Goal: Information Seeking & Learning: Learn about a topic

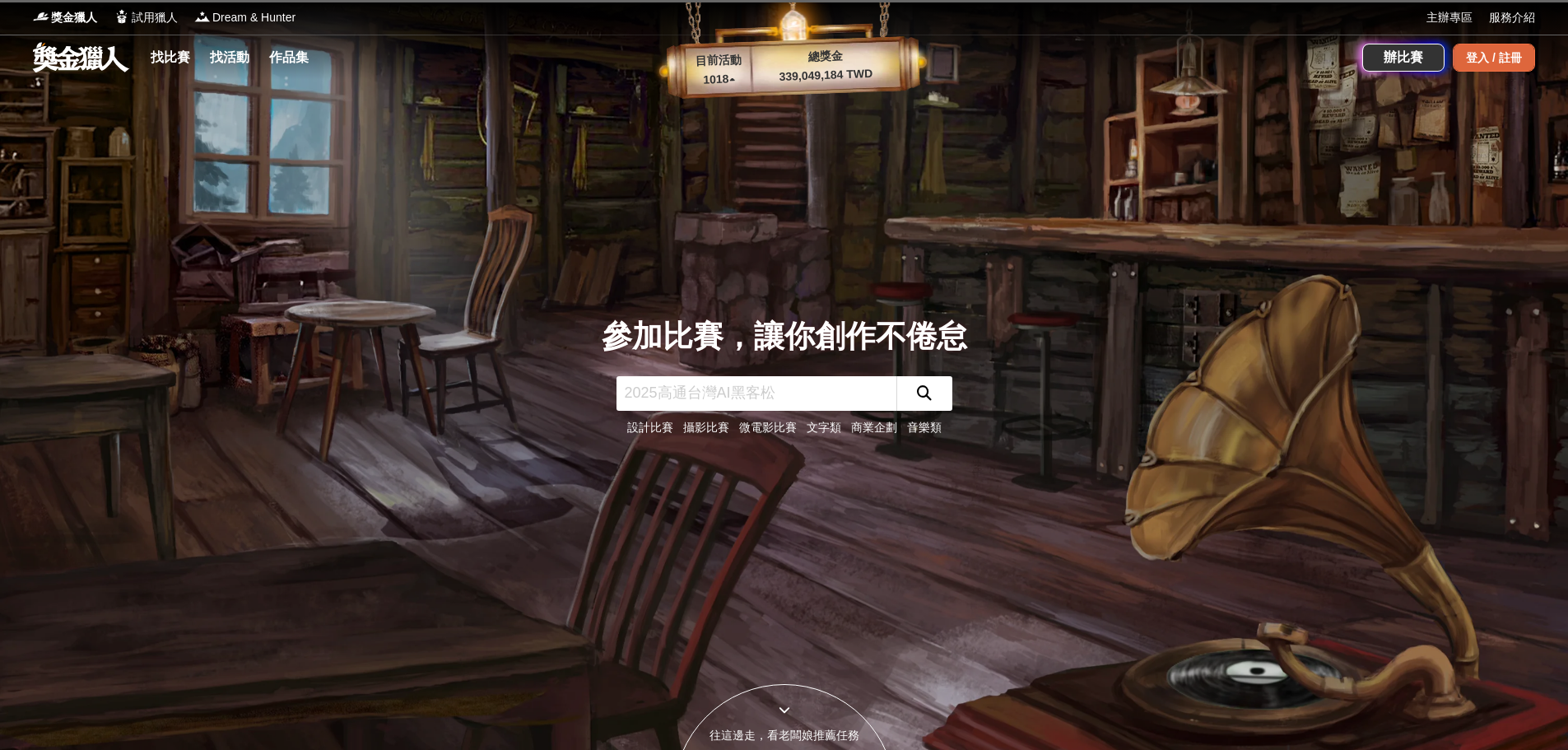
click at [1520, 54] on div "登入 / 註冊" at bounding box center [1494, 57] width 82 height 28
click at [1509, 62] on div "登入 / 註冊" at bounding box center [1494, 57] width 82 height 28
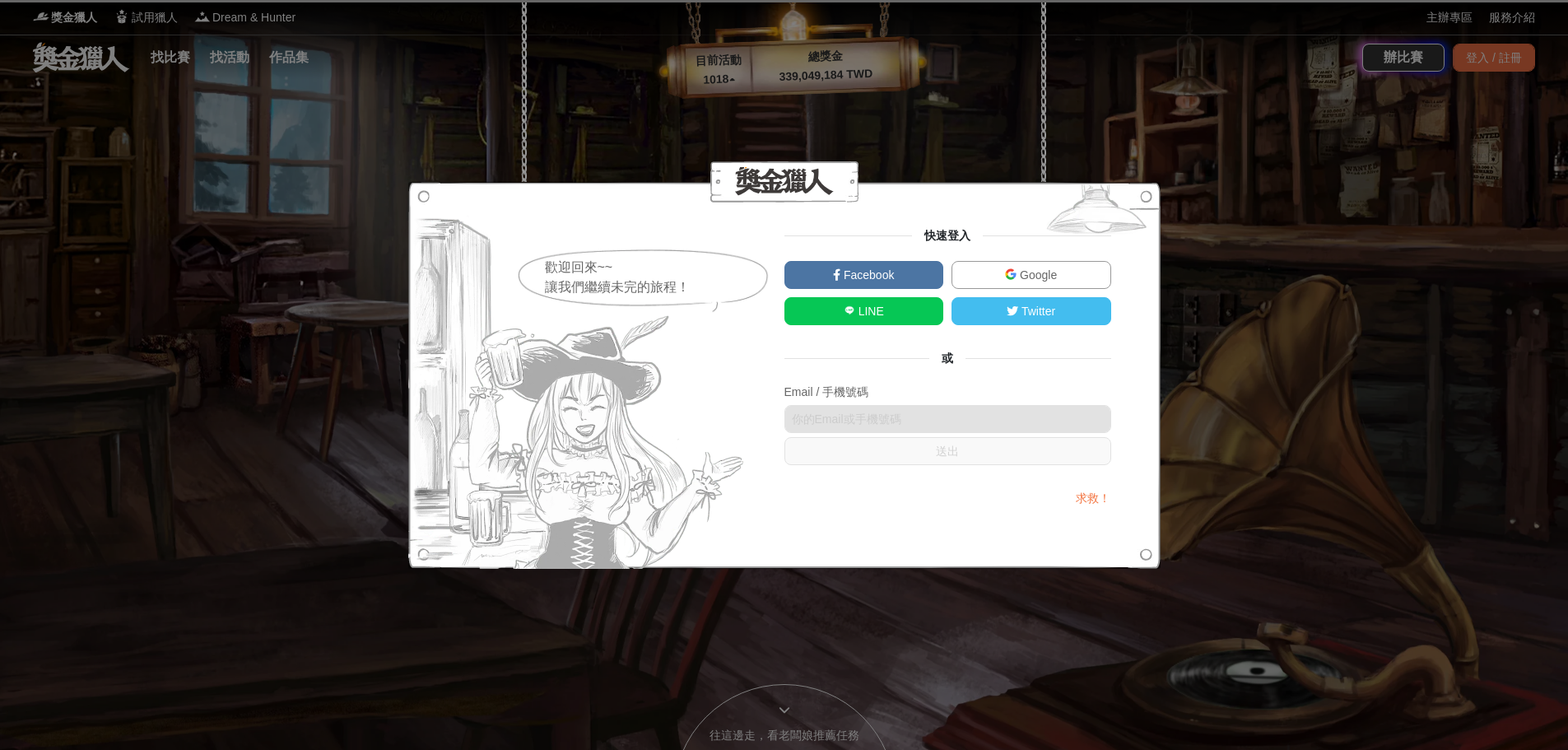
click at [1021, 270] on span "Google" at bounding box center [1037, 275] width 41 height 14
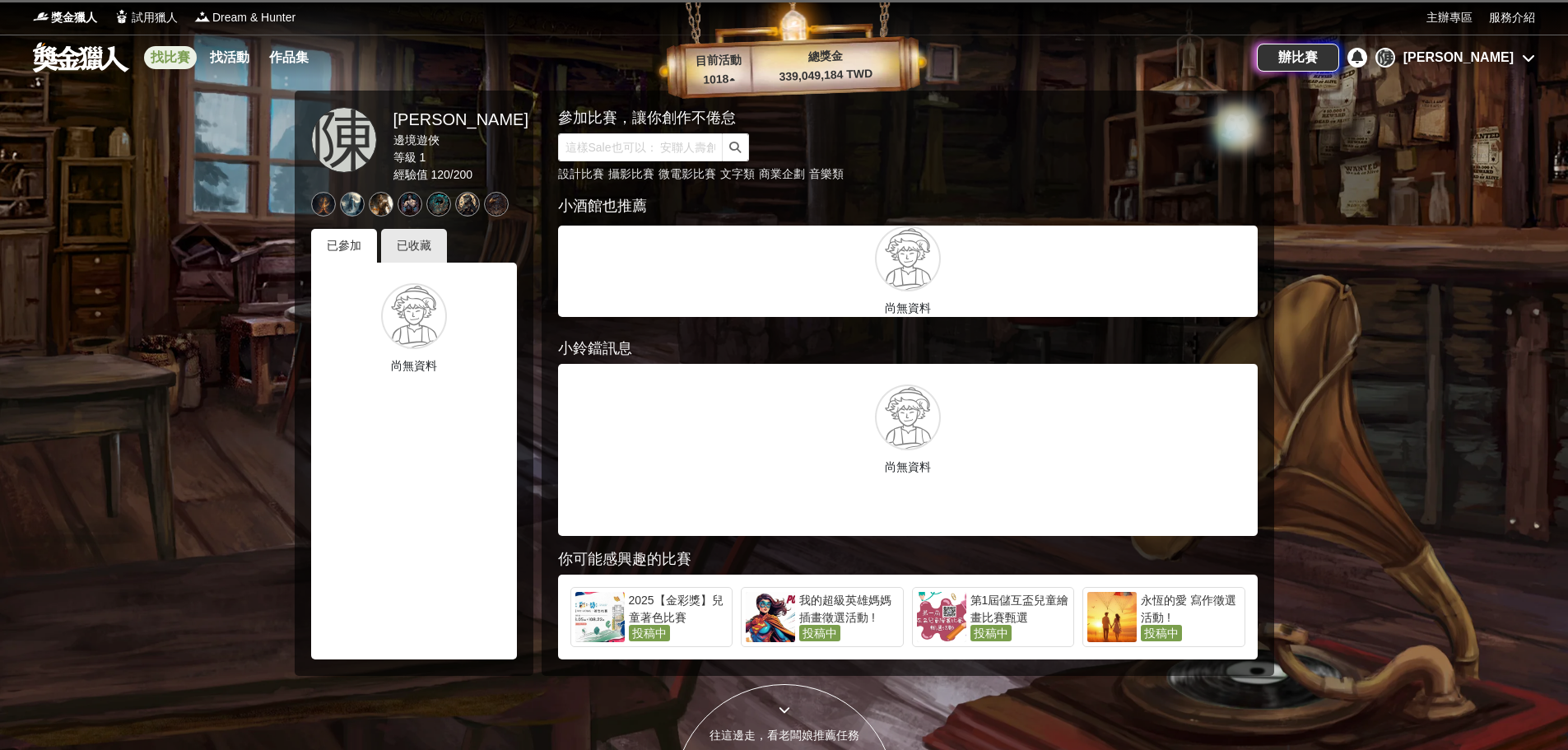
click at [170, 58] on link "找比賽" at bounding box center [171, 57] width 53 height 23
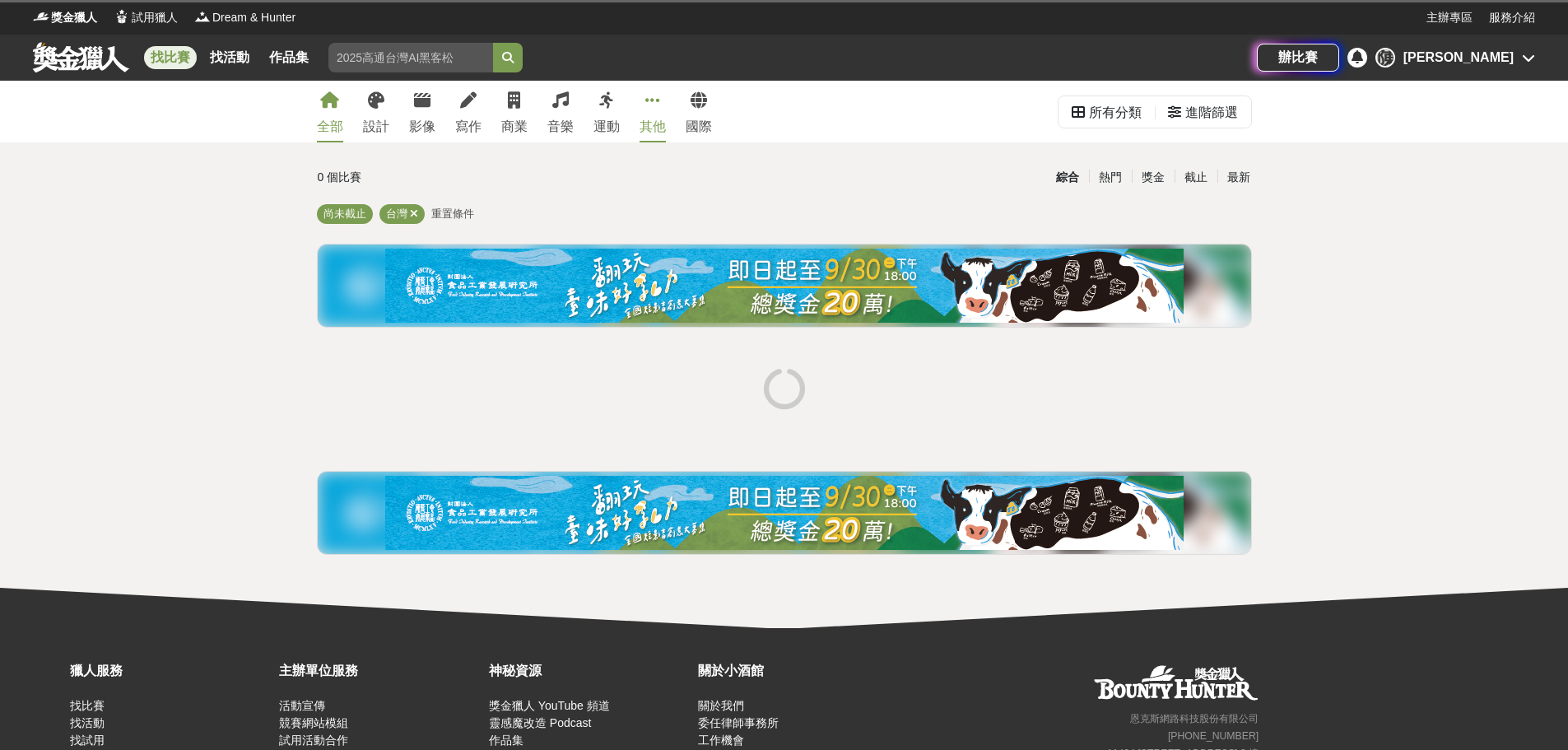
click at [666, 122] on div "其他" at bounding box center [652, 127] width 26 height 20
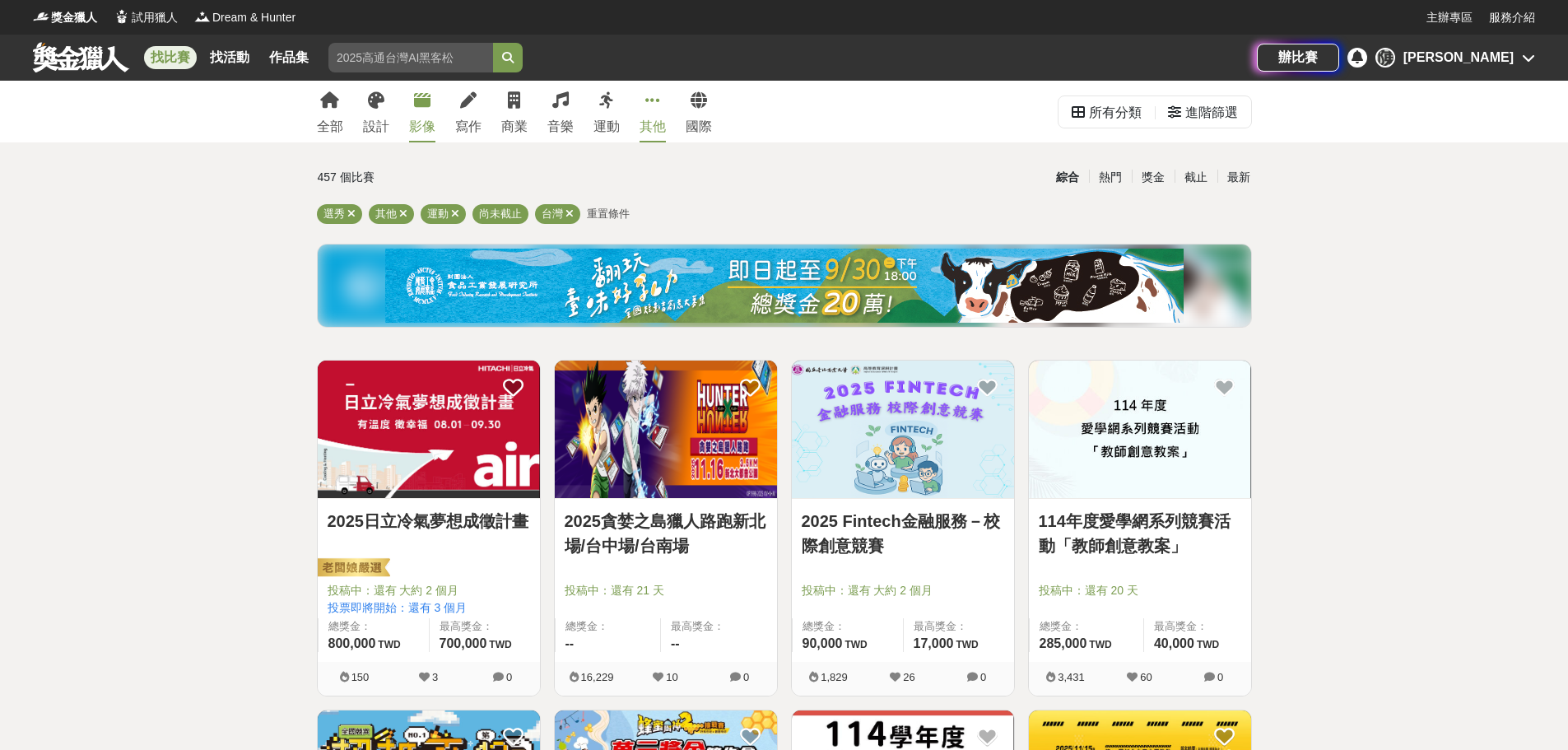
click at [423, 119] on div "影像" at bounding box center [422, 127] width 26 height 20
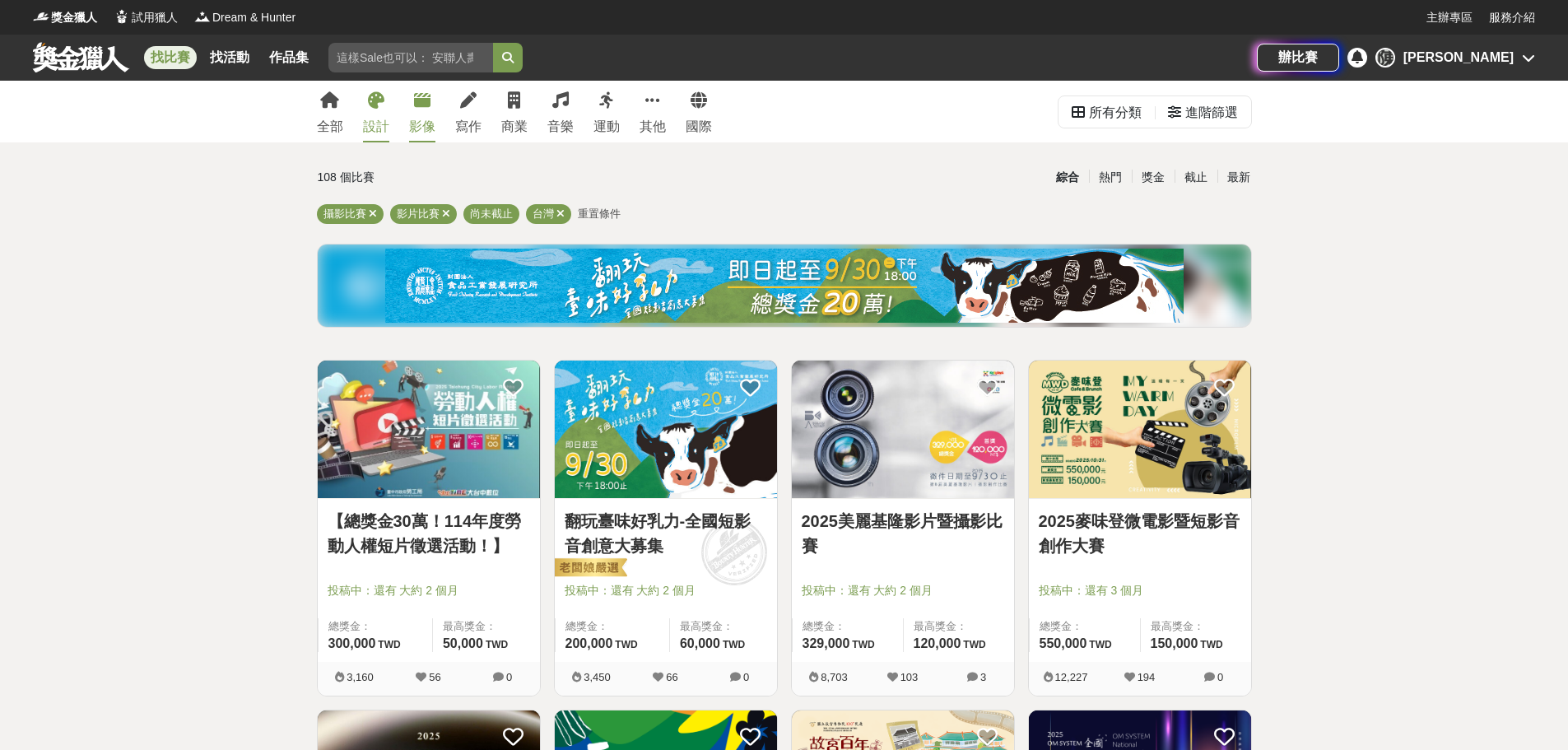
click at [377, 118] on div "設計" at bounding box center [376, 127] width 26 height 20
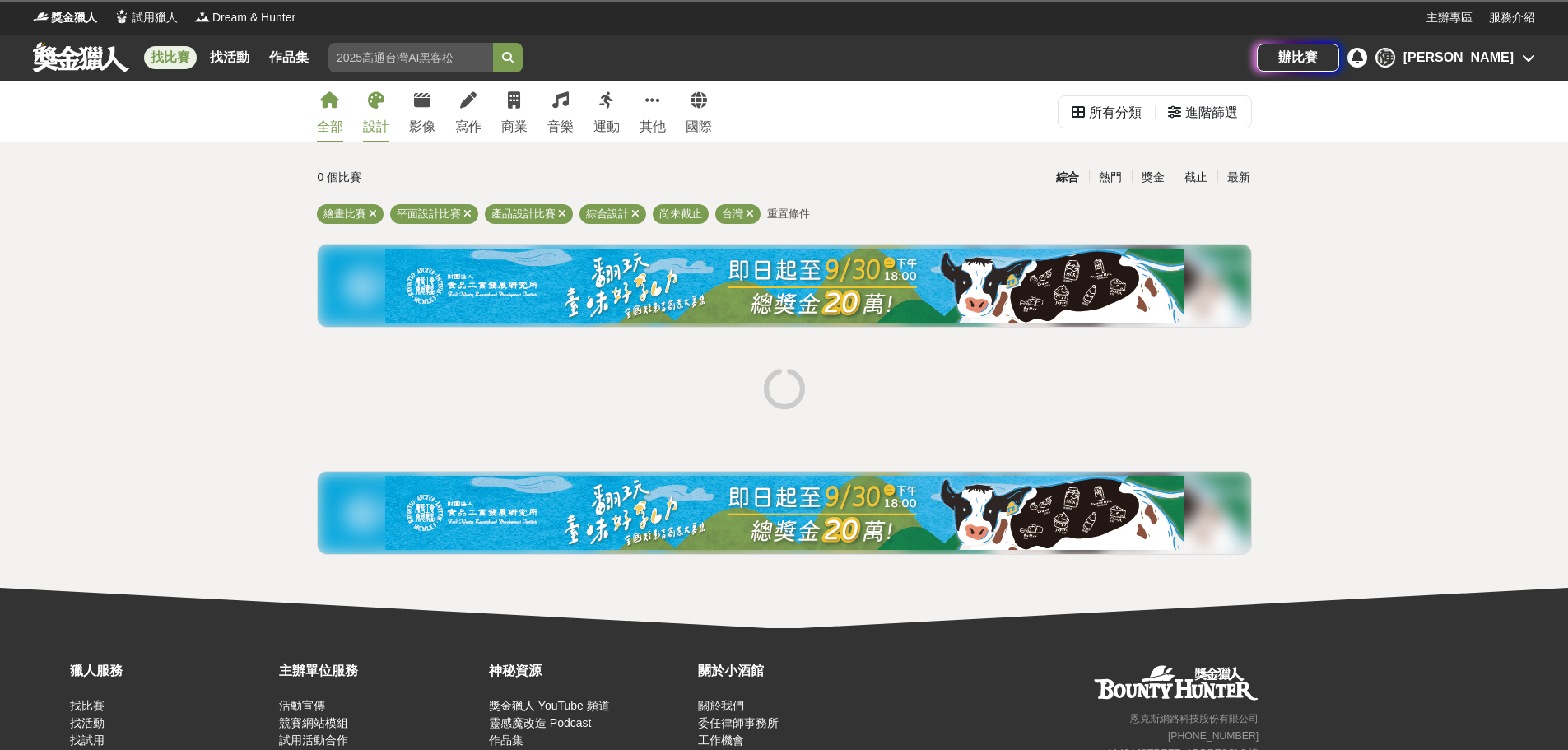
click at [340, 121] on div "全部" at bounding box center [329, 127] width 26 height 20
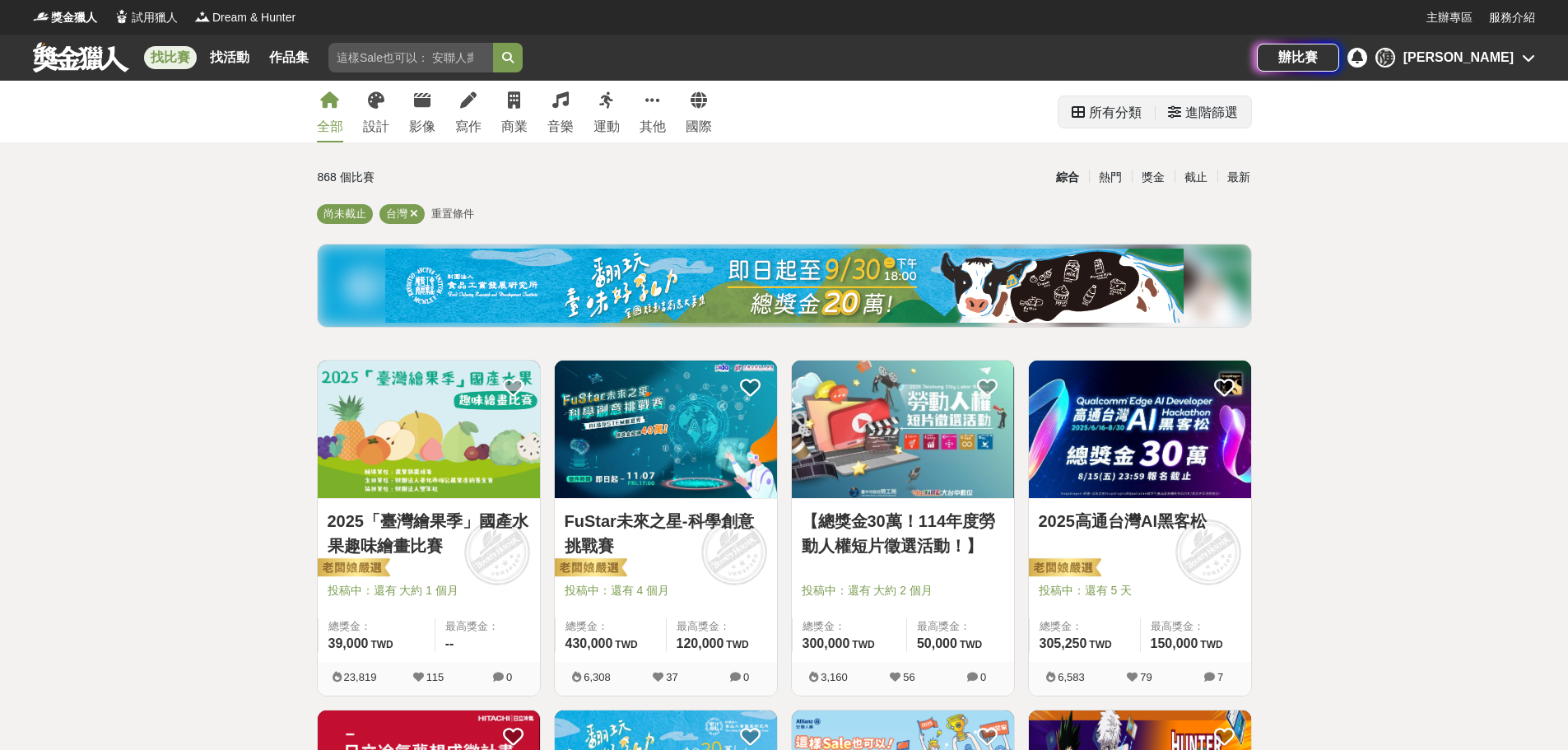
click at [1189, 114] on div "進階篩選" at bounding box center [1211, 112] width 53 height 33
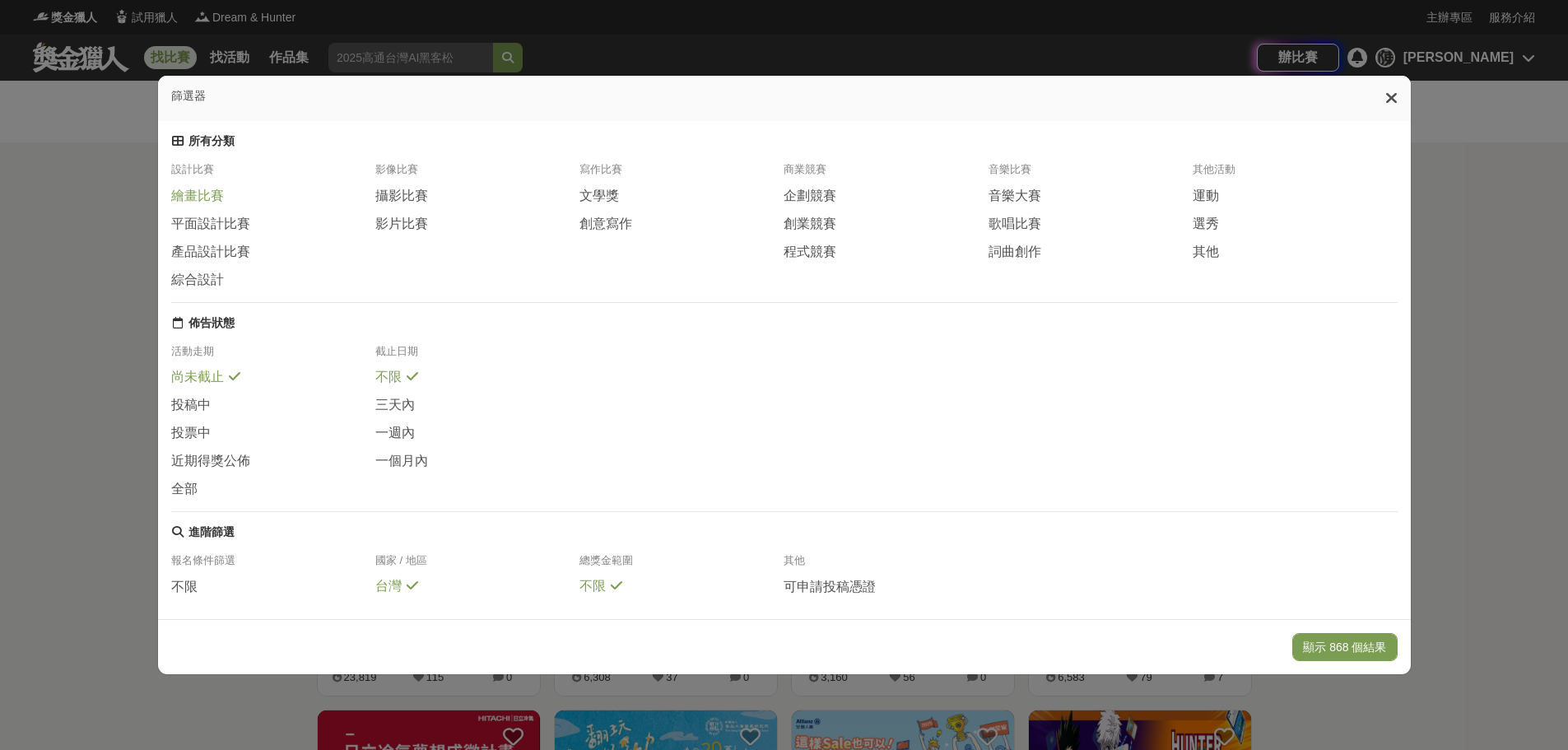
click at [202, 205] on span "繪畫比賽" at bounding box center [198, 196] width 53 height 17
click at [1364, 646] on button "顯示 118 個結果" at bounding box center [1344, 647] width 104 height 28
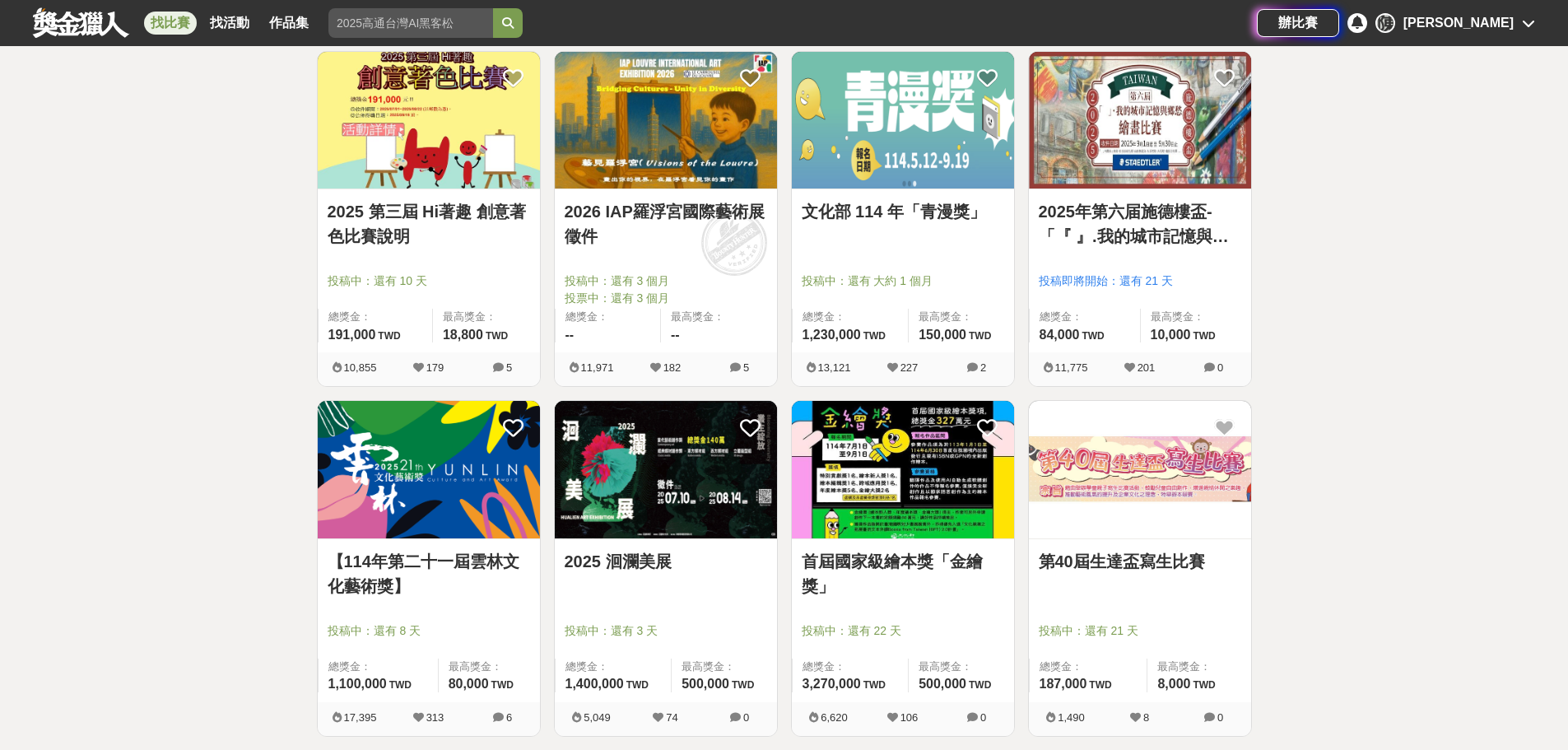
scroll to position [742, 0]
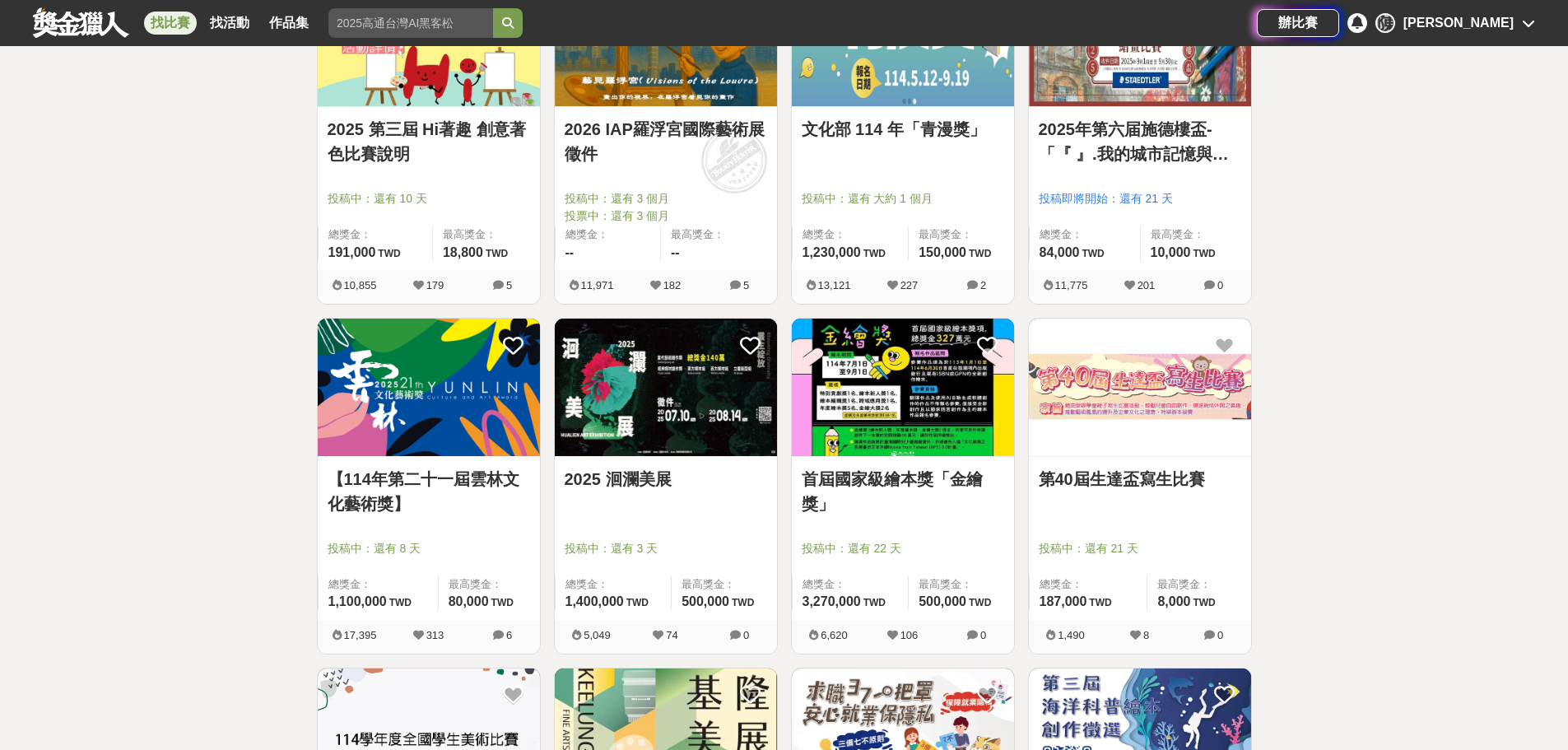
click at [960, 403] on img at bounding box center [903, 387] width 222 height 138
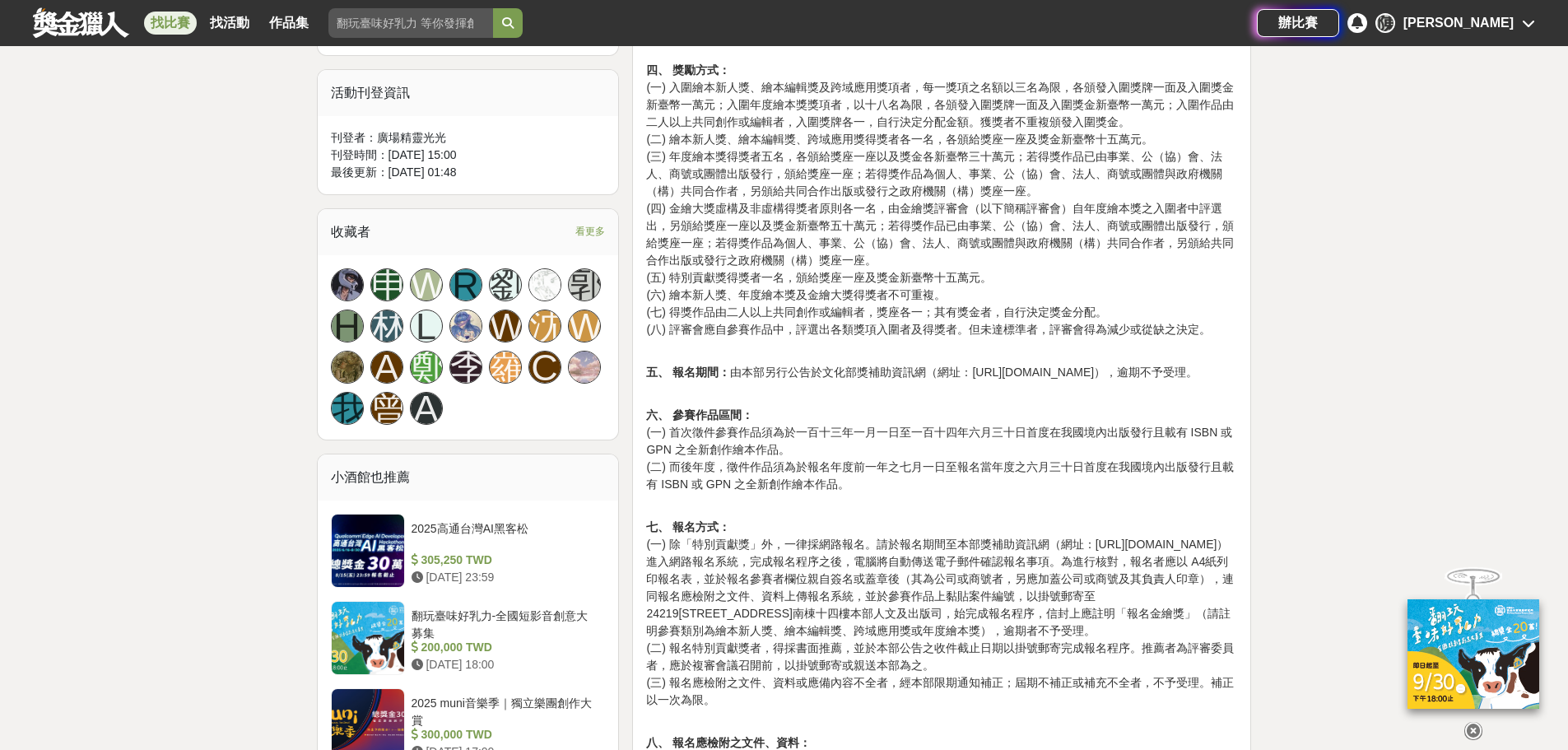
scroll to position [906, 0]
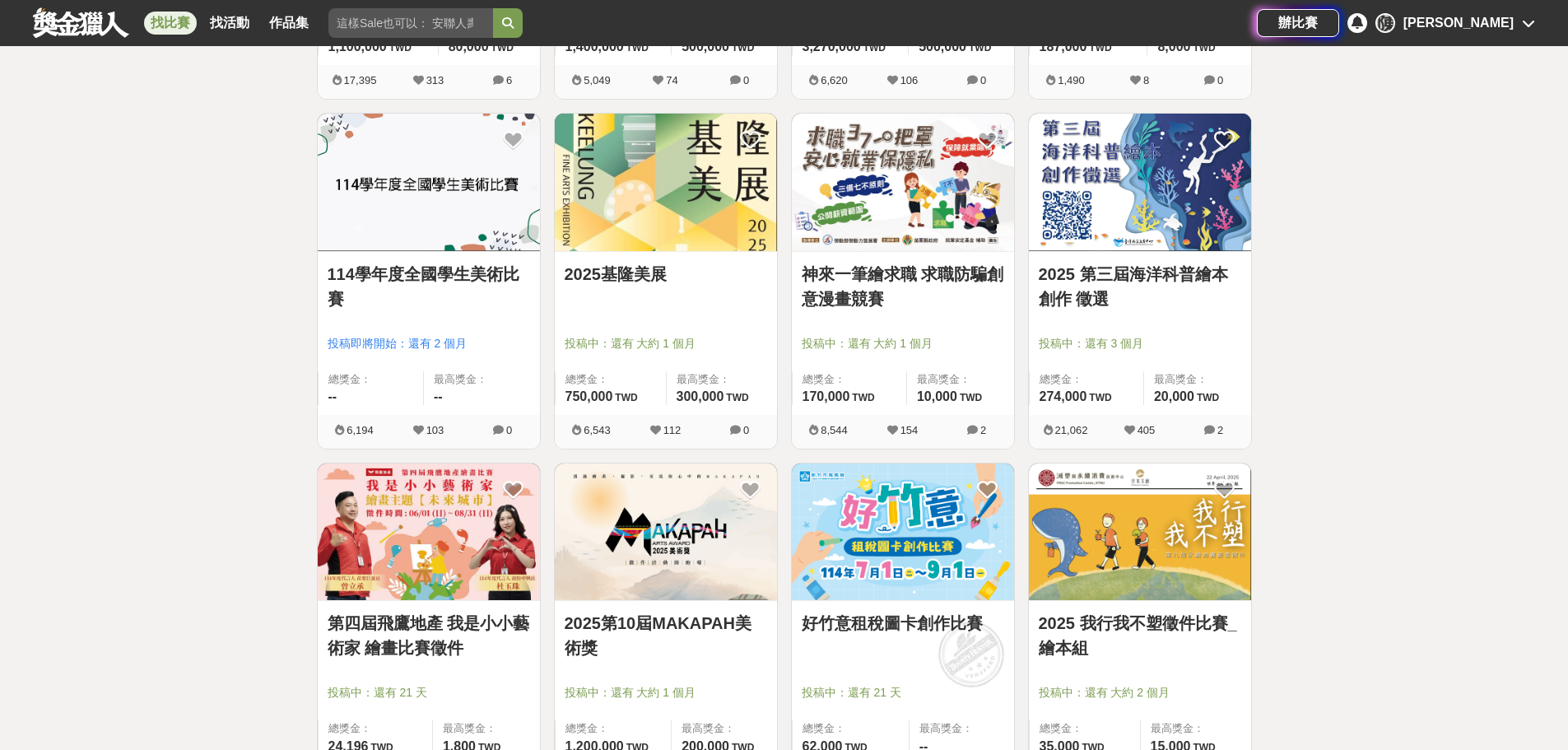
scroll to position [1482, 0]
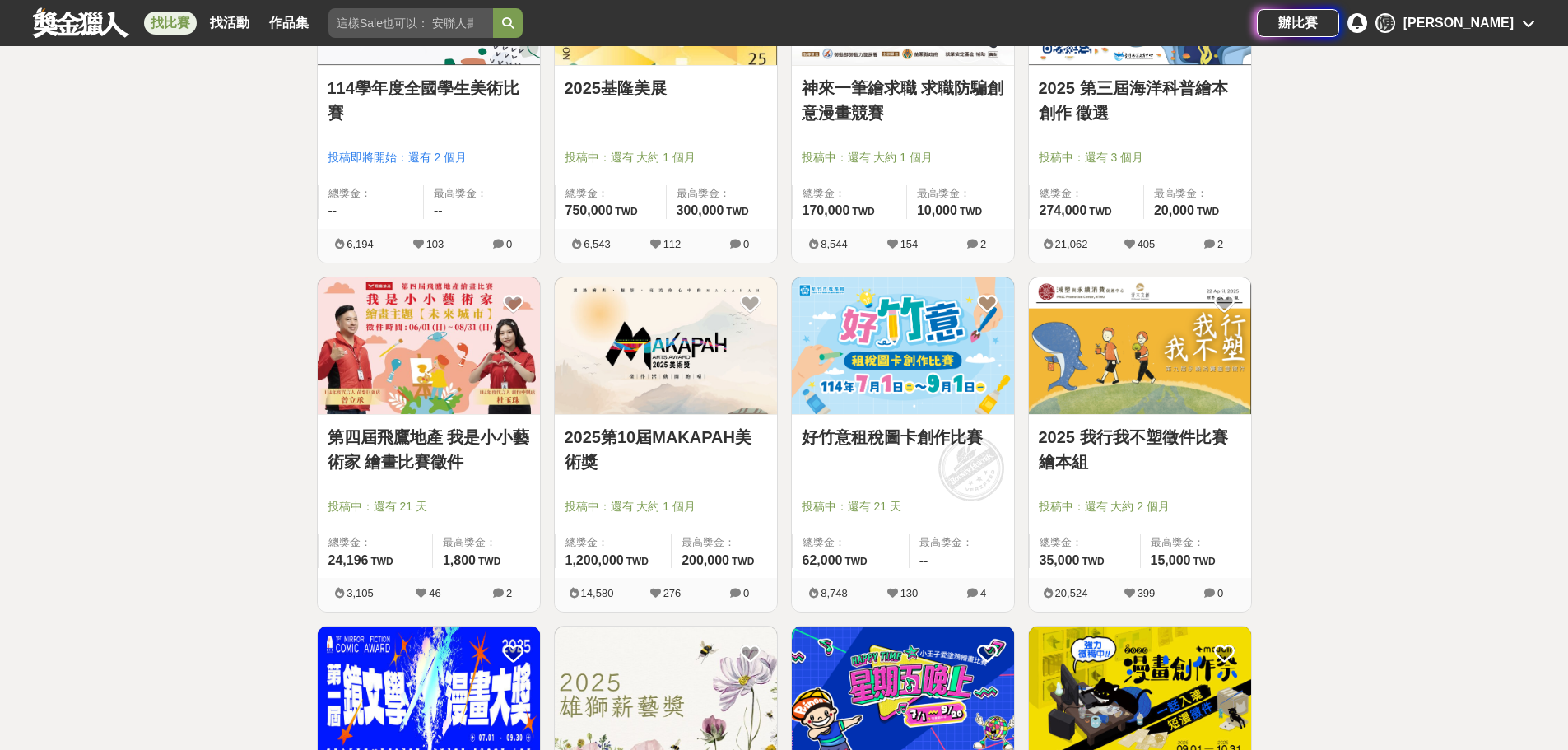
click at [619, 383] on img at bounding box center [666, 347] width 222 height 138
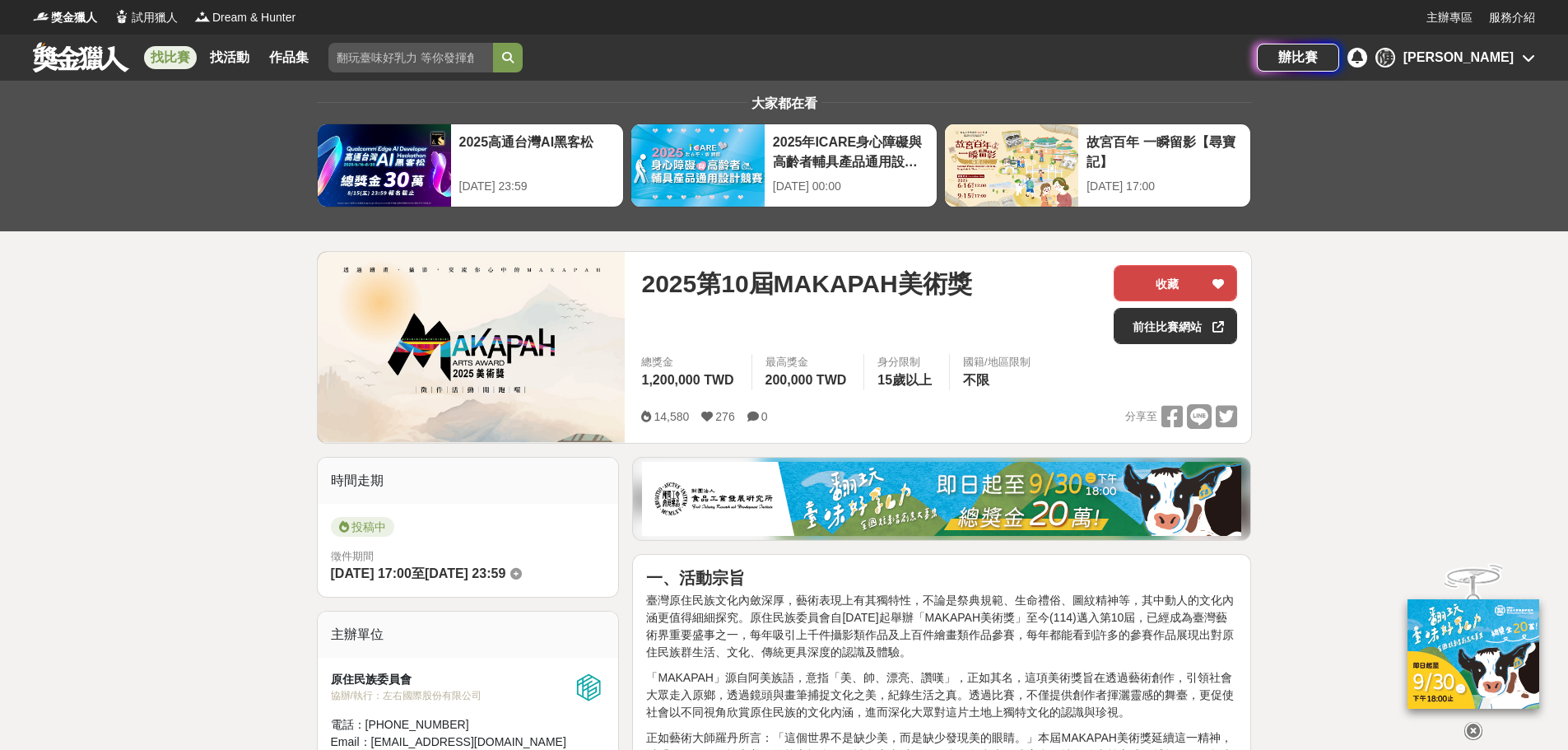
click at [1172, 280] on button "收藏" at bounding box center [1175, 283] width 123 height 37
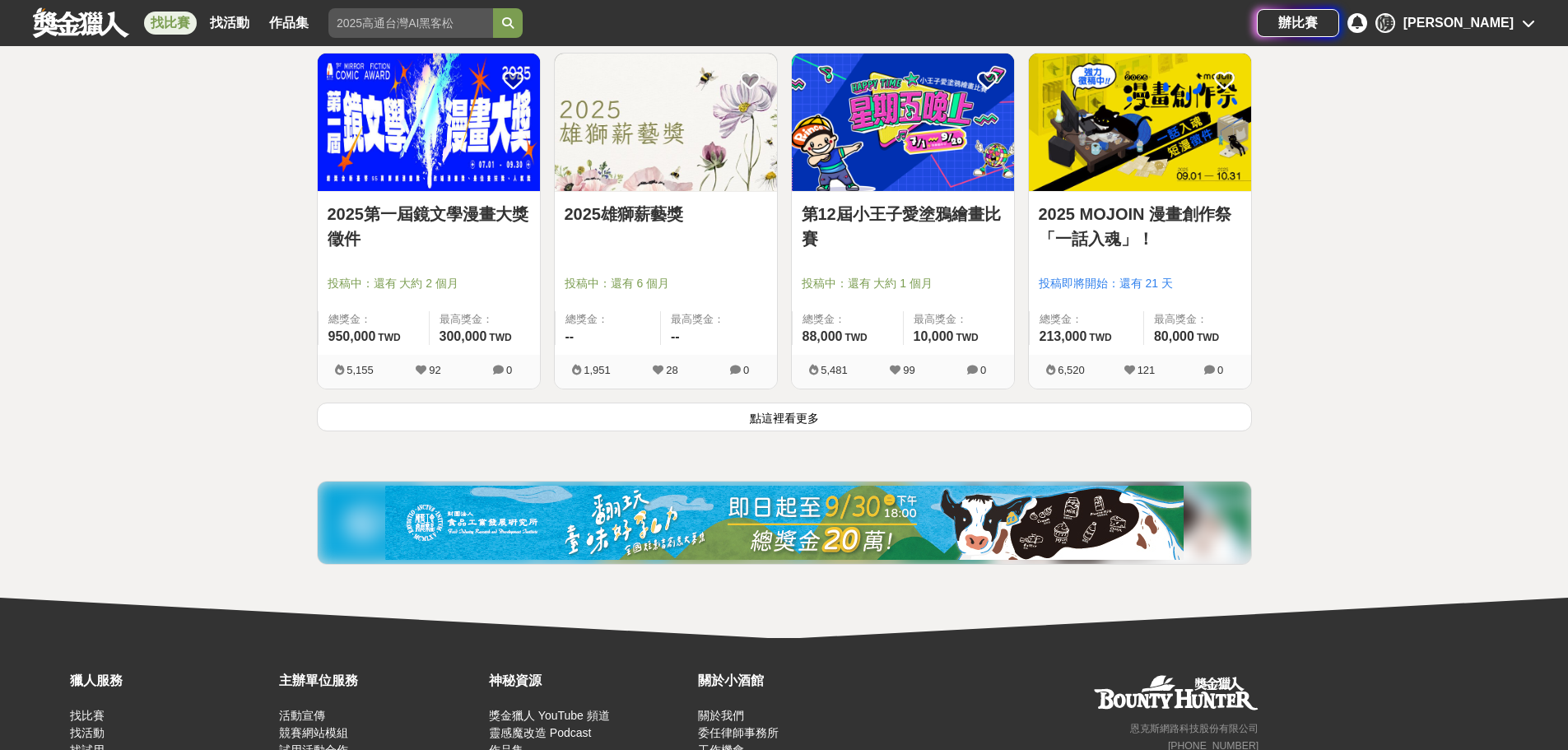
scroll to position [2126, 0]
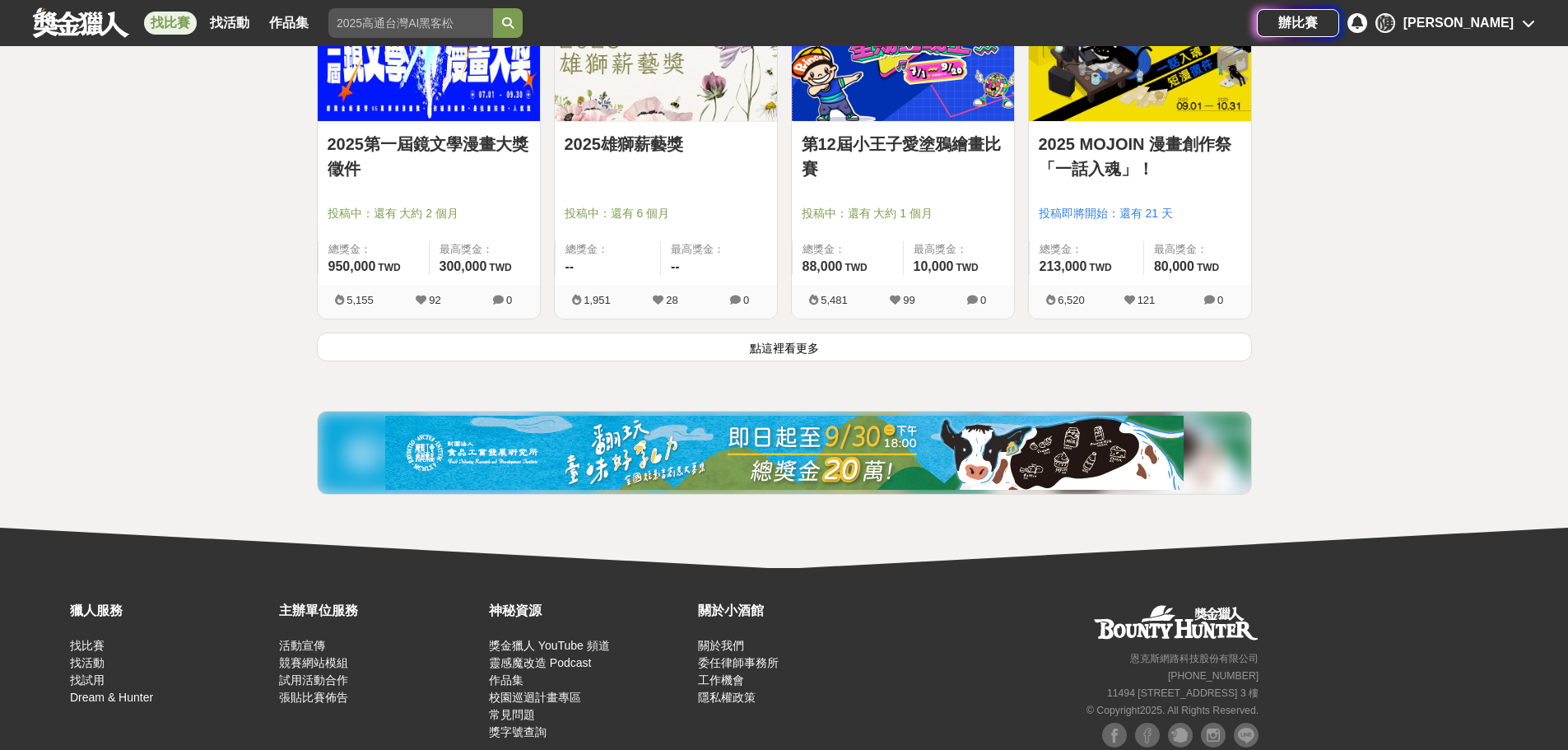
click at [795, 348] on button "點這裡看更多" at bounding box center [784, 347] width 936 height 29
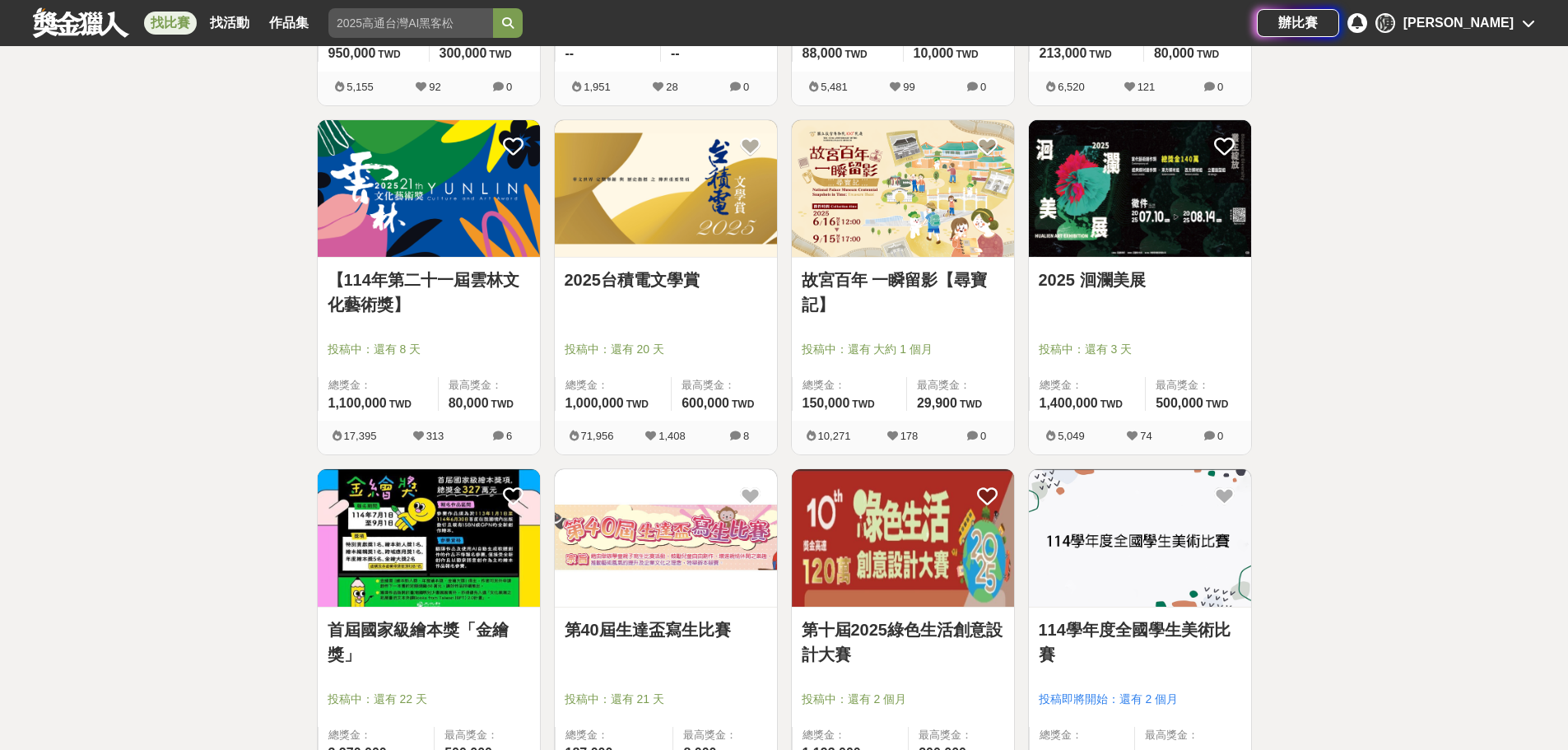
scroll to position [2373, 0]
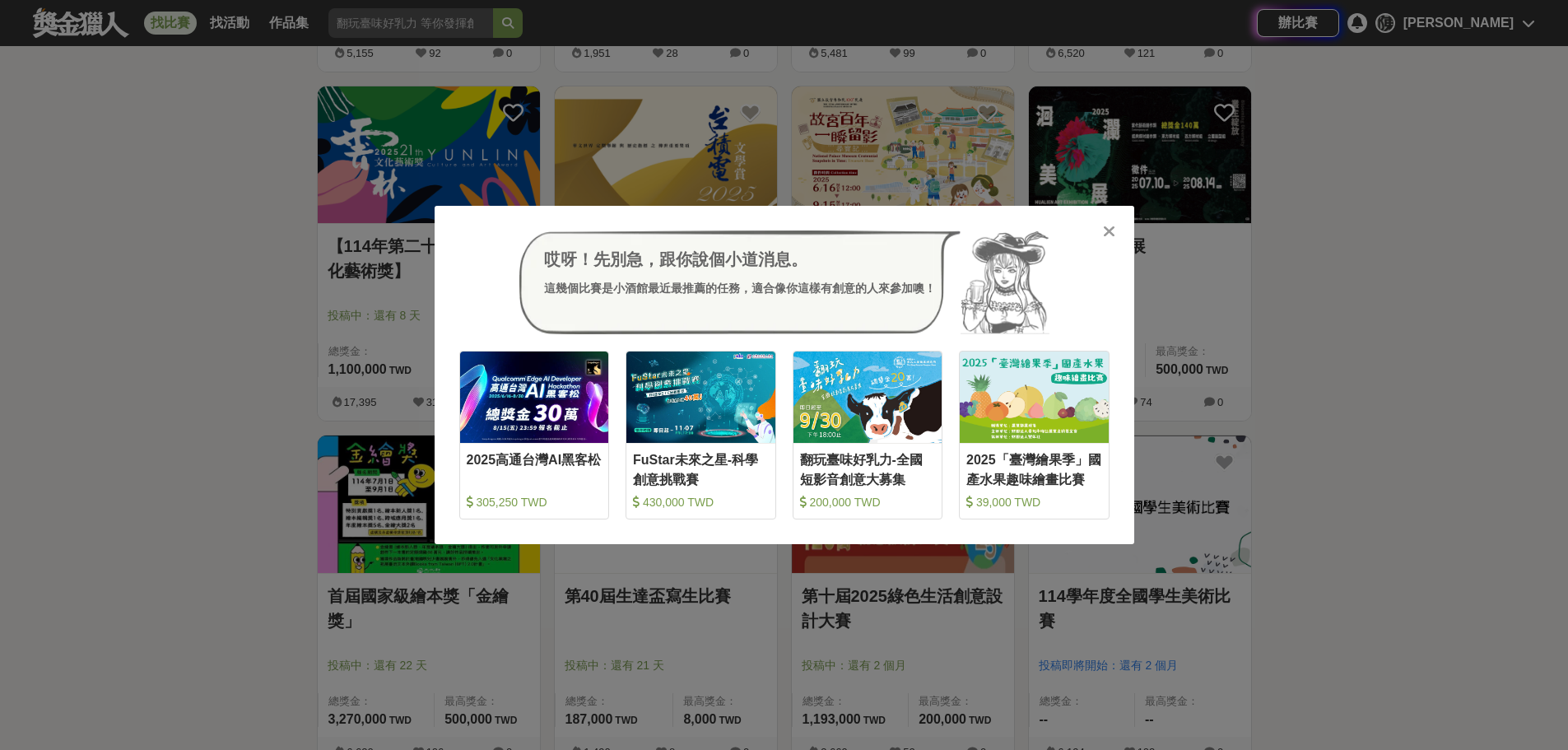
drag, startPoint x: 1155, startPoint y: 169, endPoint x: 1180, endPoint y: 130, distance: 46.3
click at [1180, 130] on div "哎呀！先別急，跟你說個小道消息。 這幾個比賽是小酒館最近最推薦的任務，適合像你這樣有創意的人來參加噢！ 收藏 2025高通台灣AI黑客松 305,250 TW…" at bounding box center [784, 375] width 1568 height 750
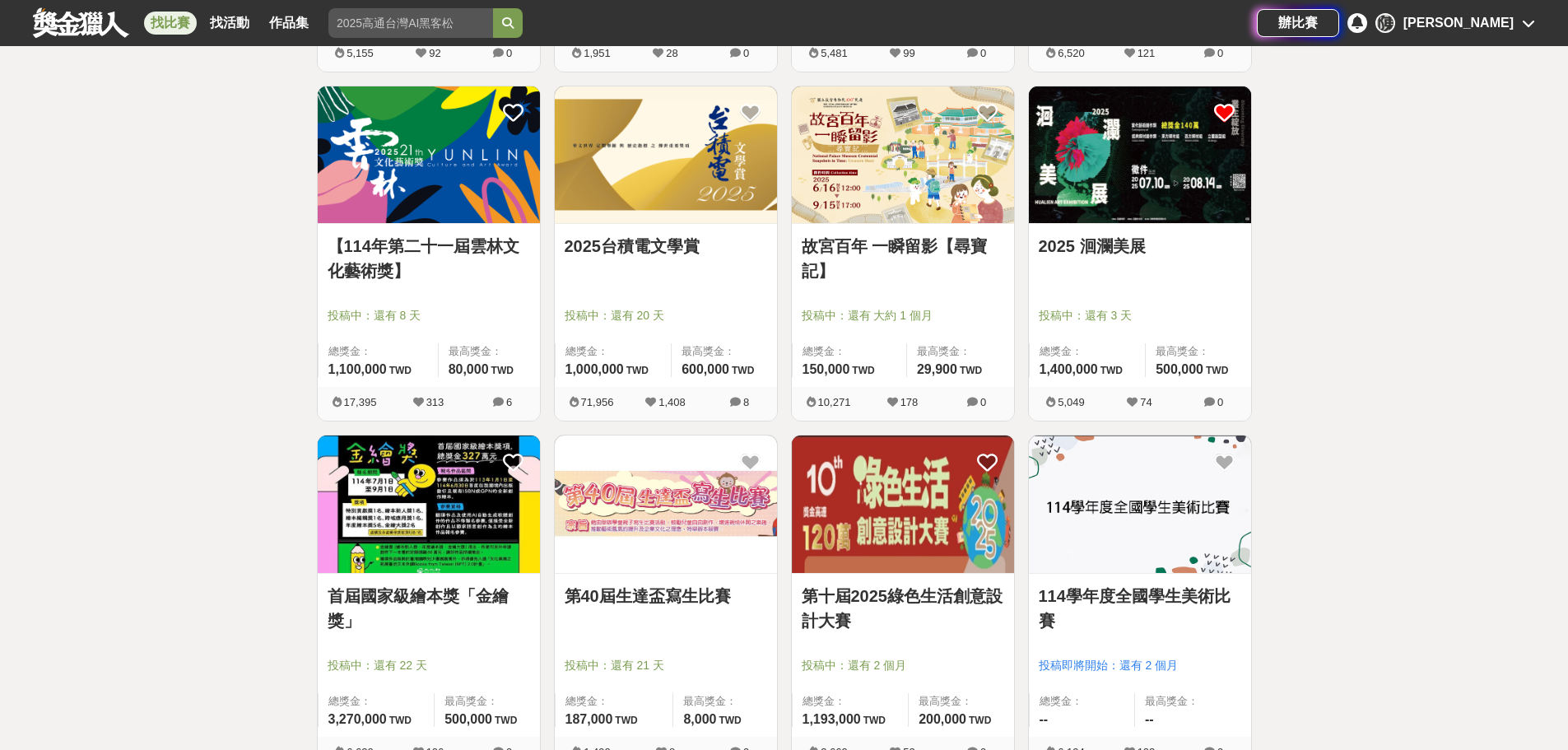
click at [1219, 116] on icon at bounding box center [1224, 113] width 20 height 20
click at [1222, 104] on icon at bounding box center [1224, 113] width 20 height 20
click at [1220, 114] on icon at bounding box center [1224, 113] width 20 height 20
click at [1312, 193] on div "全部 設計 影像 寫作 商業 音樂 運動 其他 國際 所有分類 進階篩選 868 個比賽 綜合 熱門 獎金 截止 最新 尚未截止 台灣 重置條件 2025「臺…" at bounding box center [784, 64] width 1568 height 4712
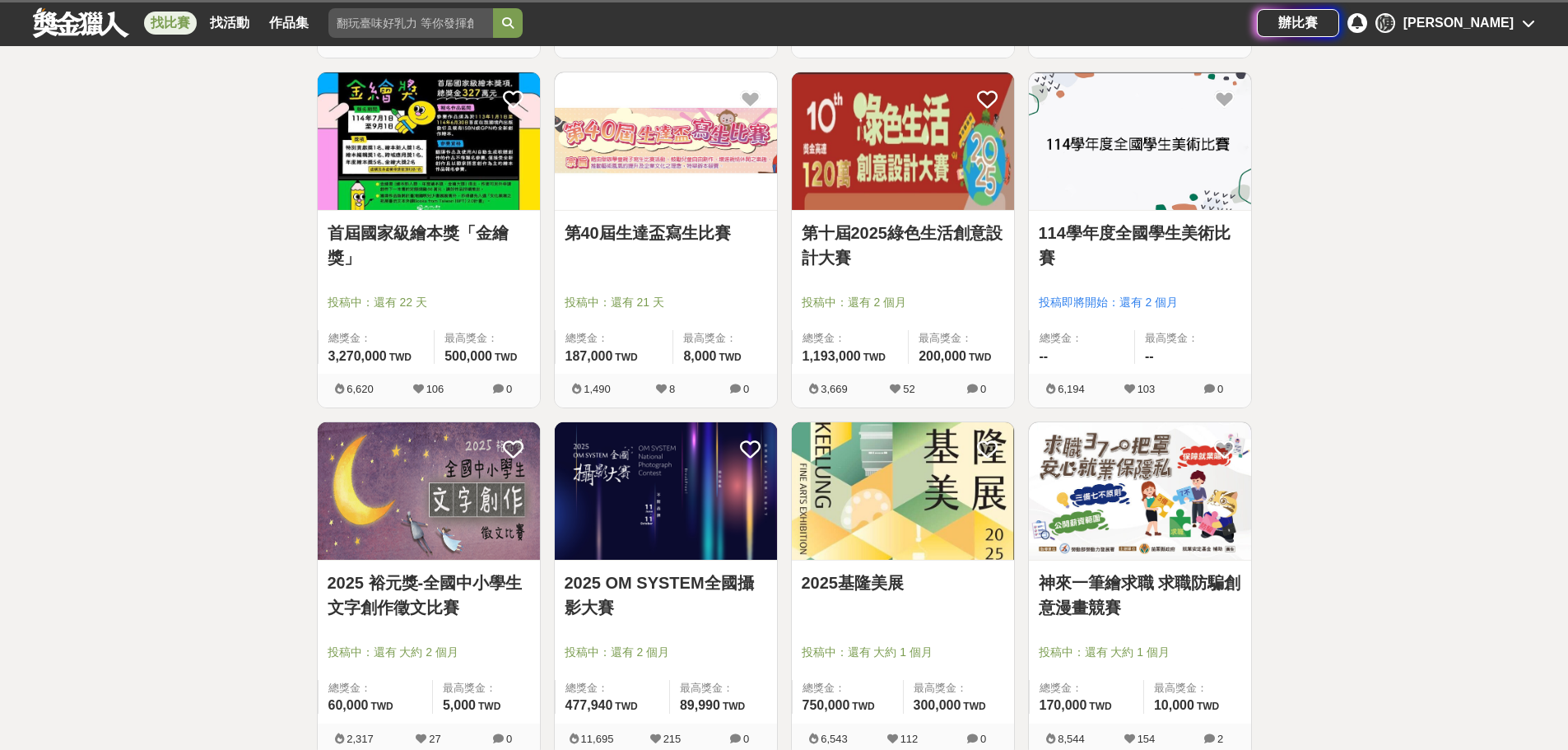
scroll to position [2950, 0]
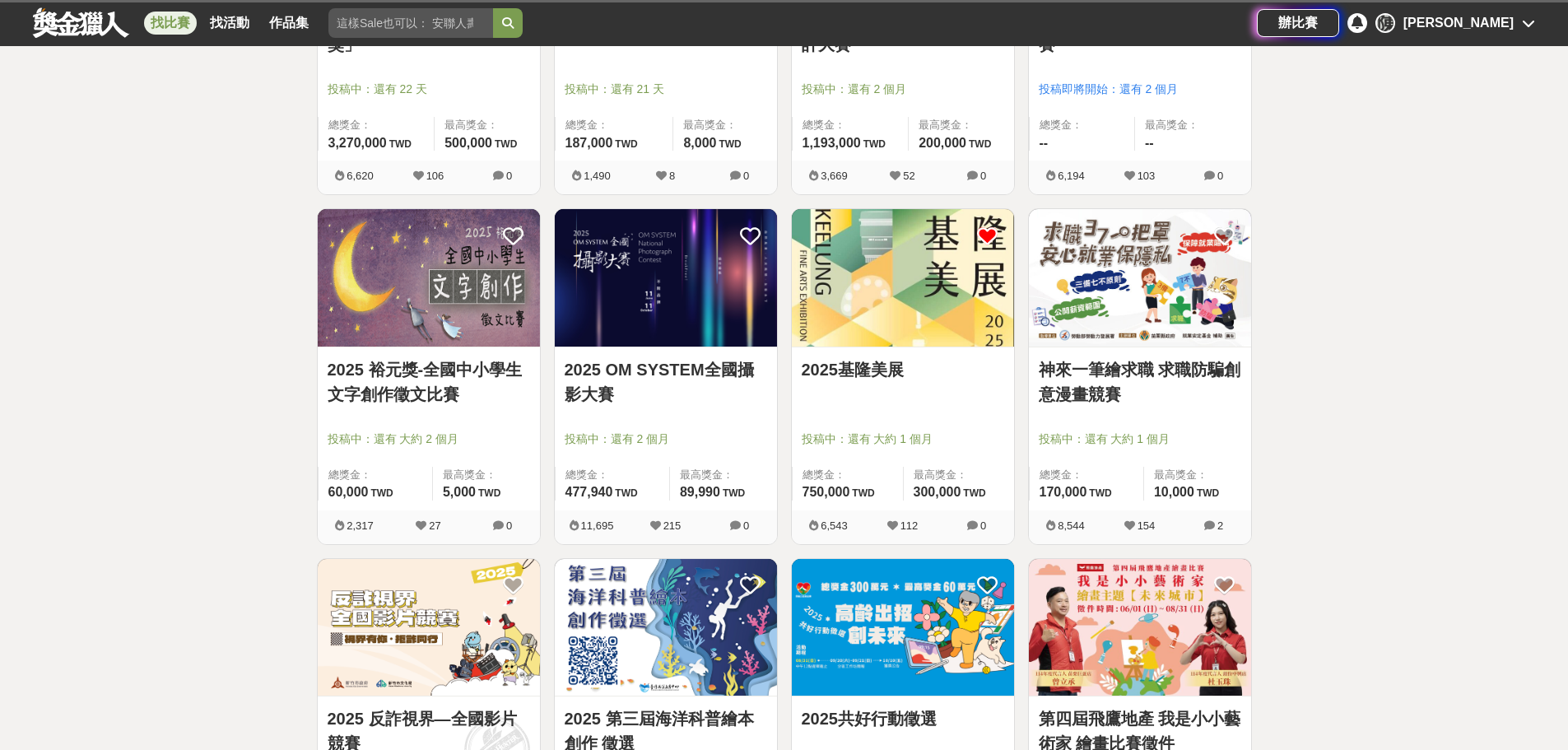
click at [982, 235] on icon at bounding box center [987, 236] width 20 height 20
click at [983, 236] on icon at bounding box center [987, 236] width 20 height 20
click at [990, 231] on icon at bounding box center [987, 236] width 20 height 20
click at [978, 234] on icon at bounding box center [987, 236] width 20 height 20
click at [937, 340] on img at bounding box center [903, 278] width 222 height 138
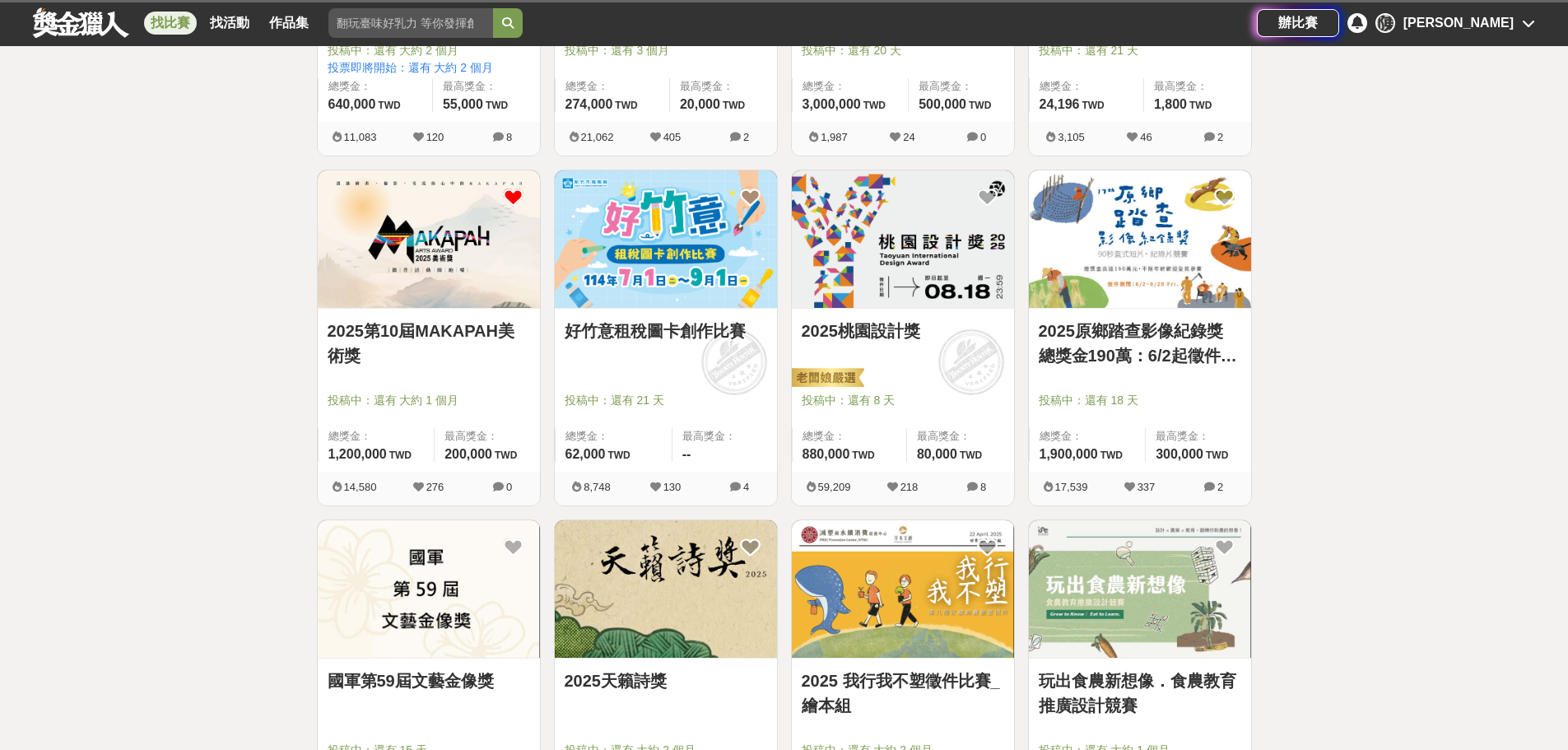
scroll to position [3691, 0]
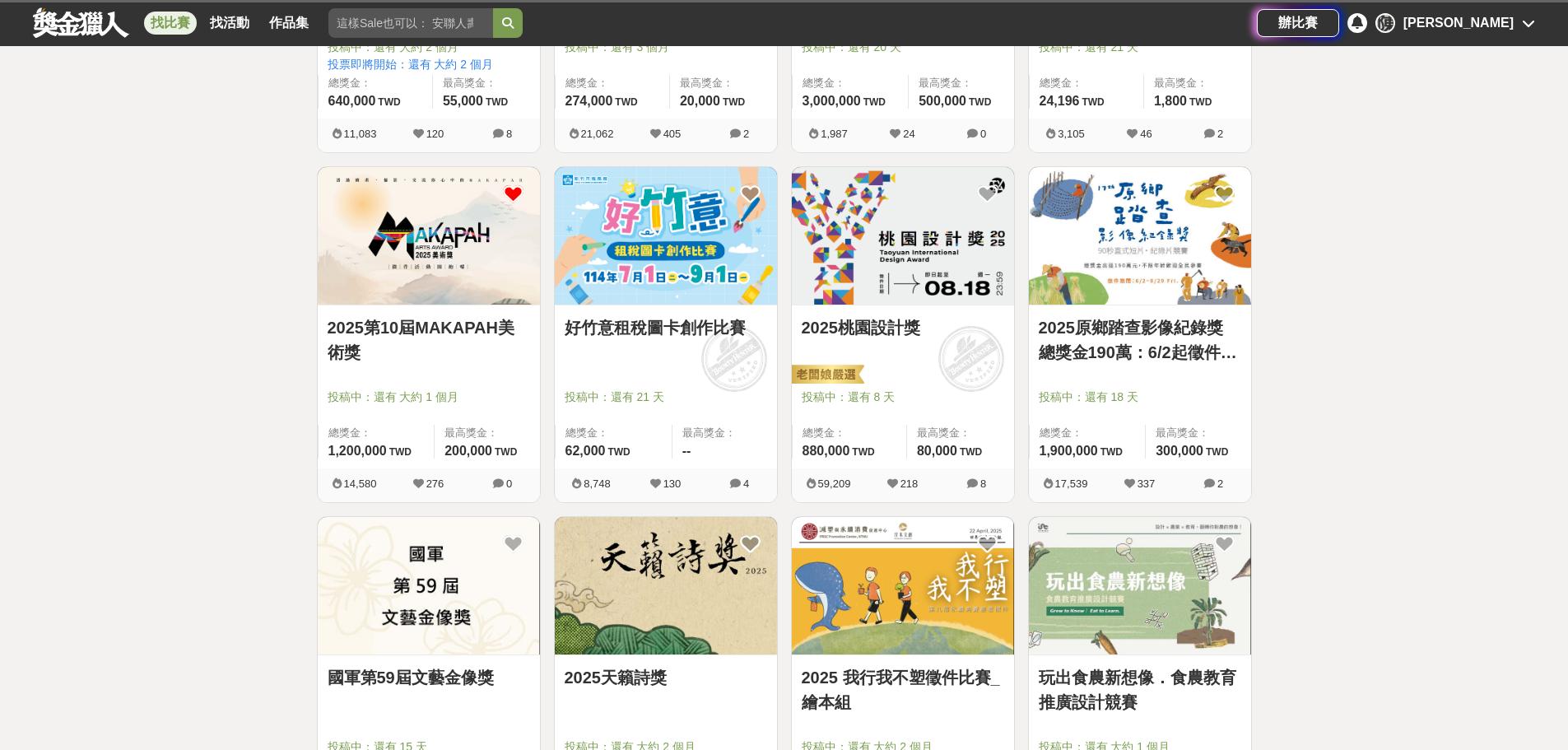
click at [1119, 221] on img at bounding box center [1140, 236] width 222 height 138
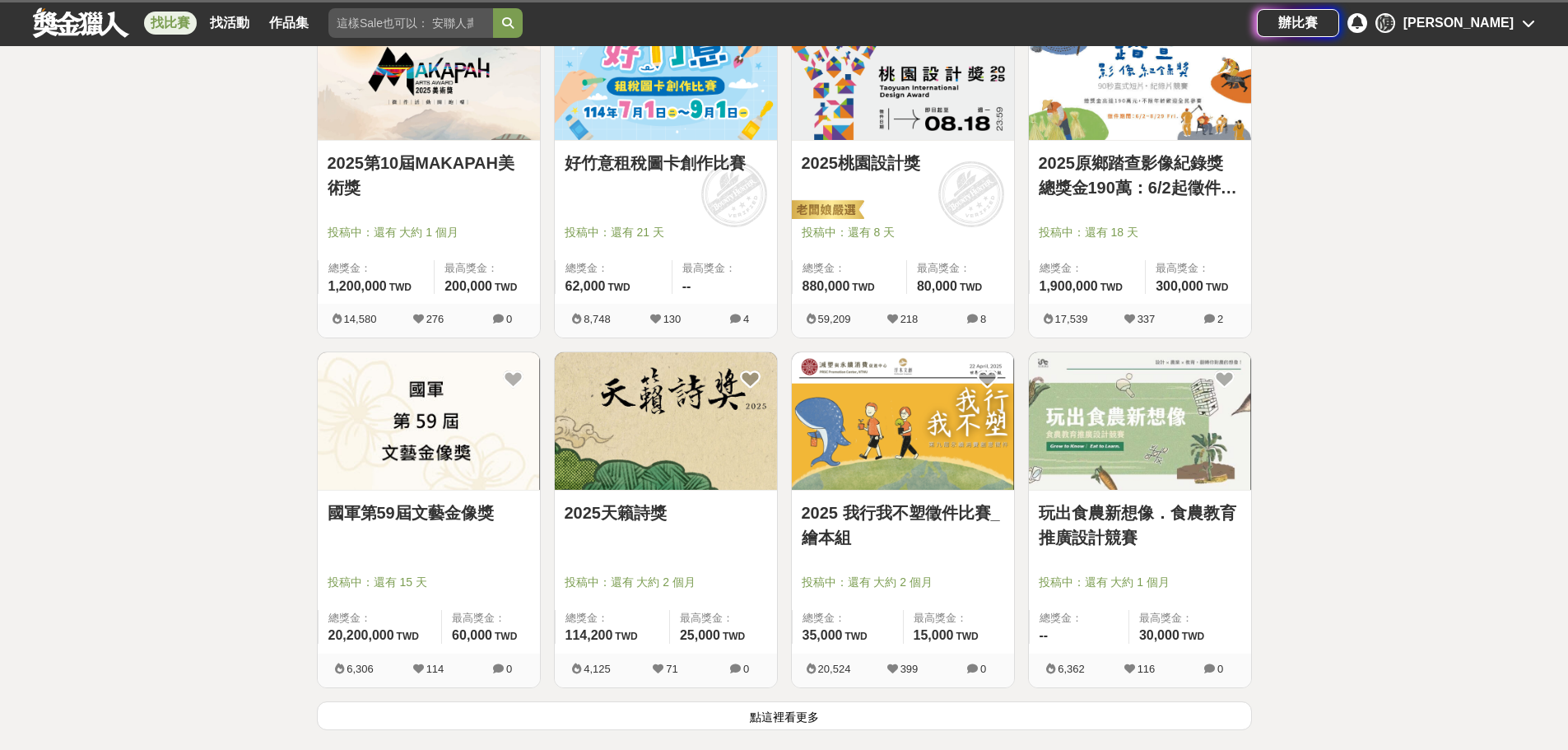
scroll to position [4185, 0]
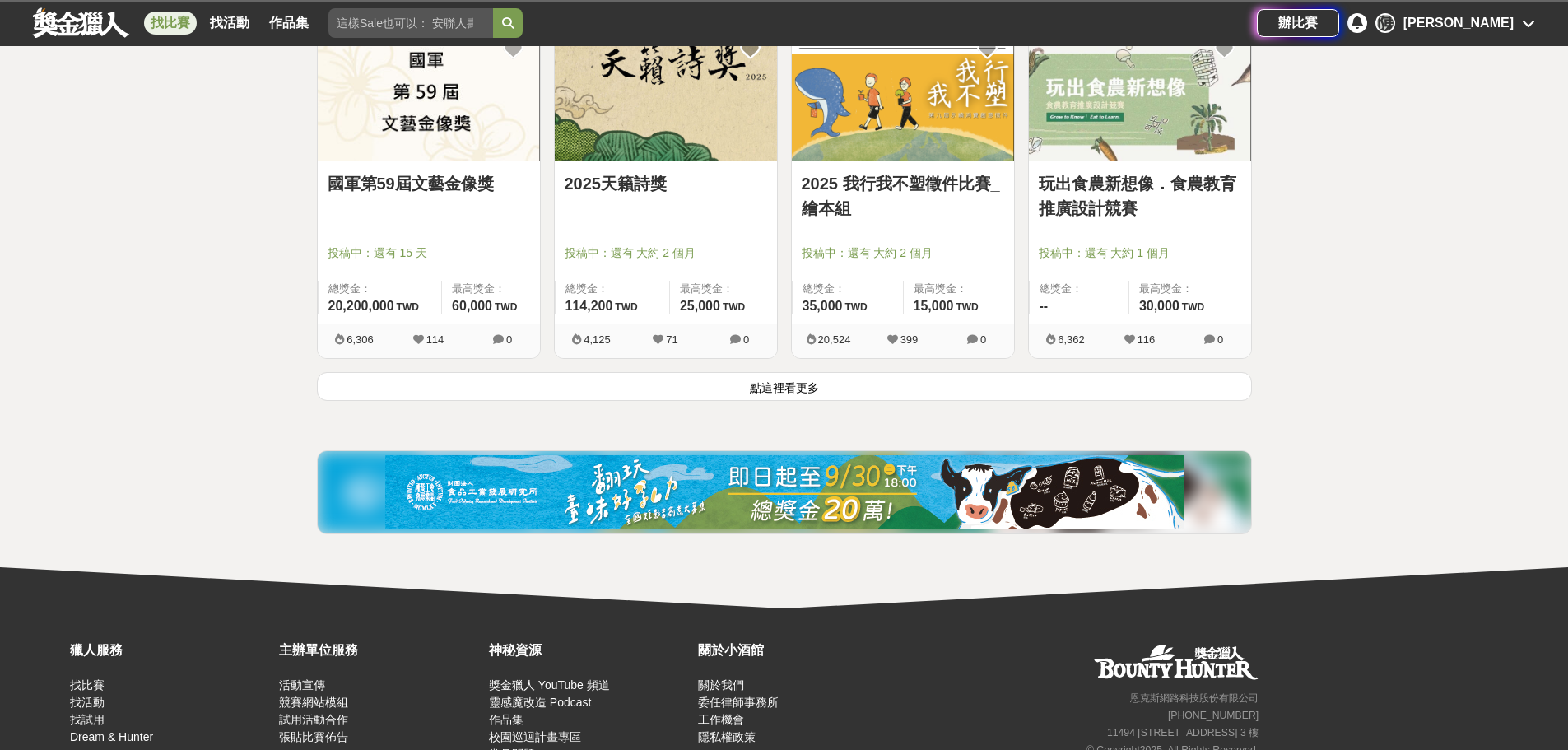
click at [795, 385] on button "點這裡看更多" at bounding box center [784, 386] width 936 height 29
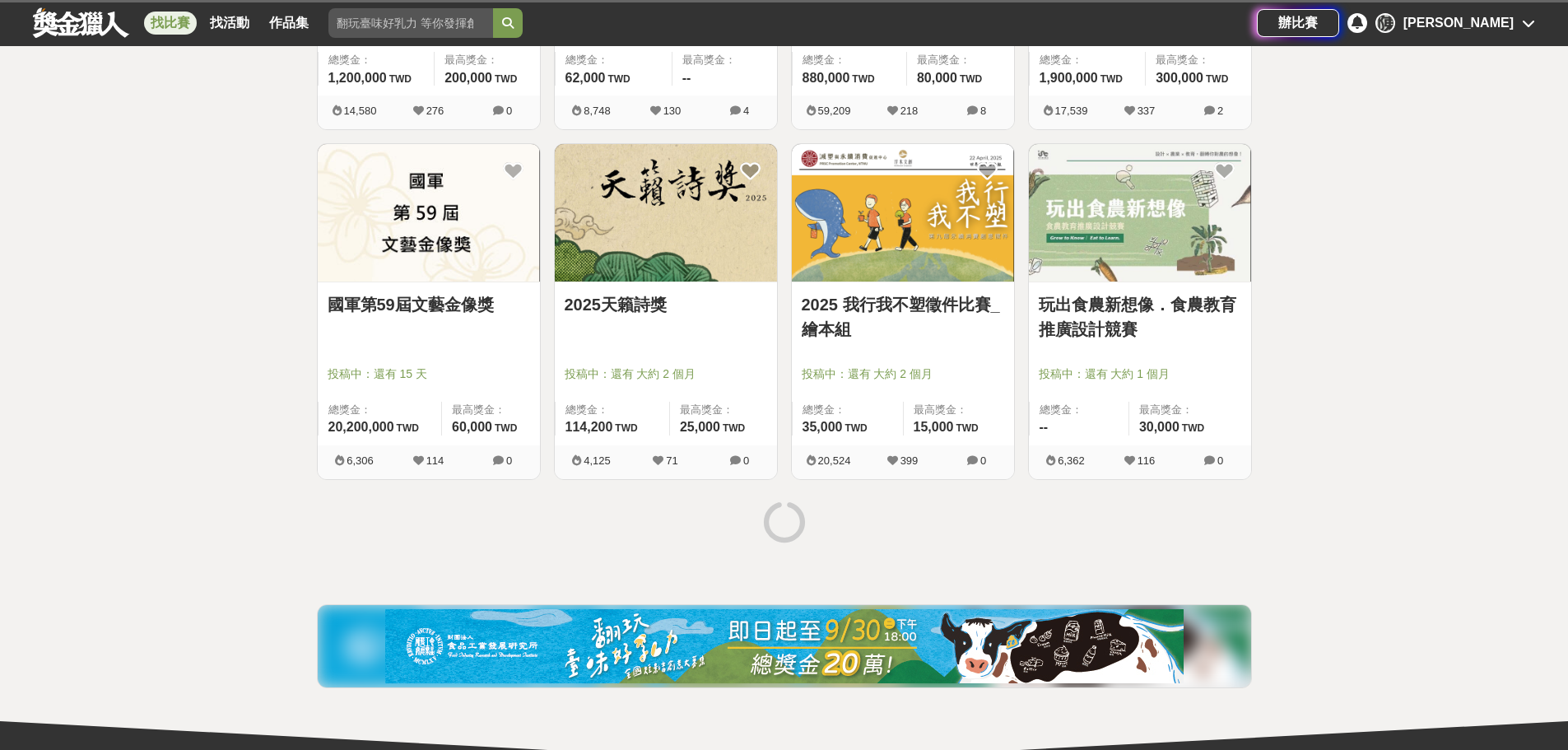
scroll to position [4059, 0]
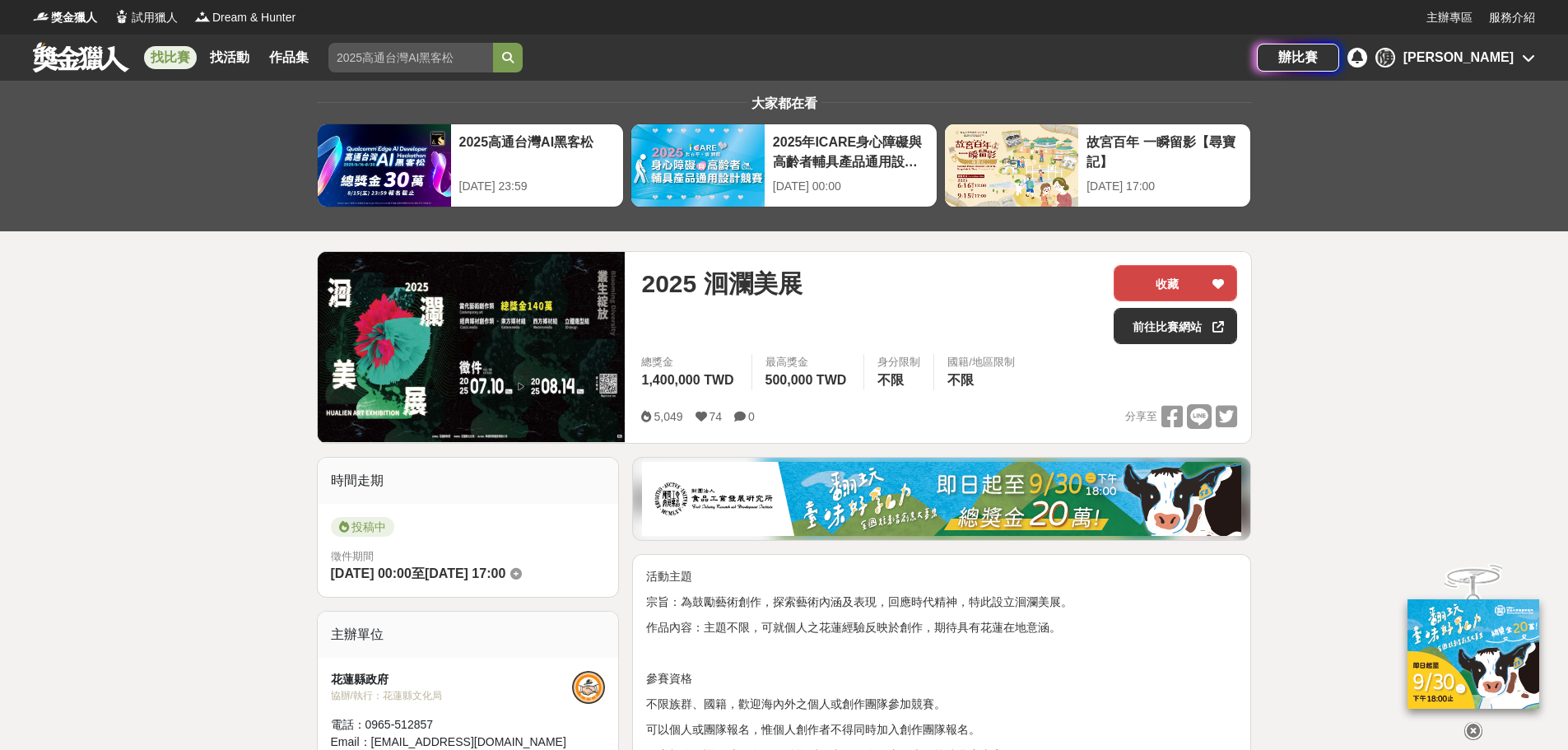
click at [1158, 282] on button "收藏" at bounding box center [1175, 283] width 123 height 37
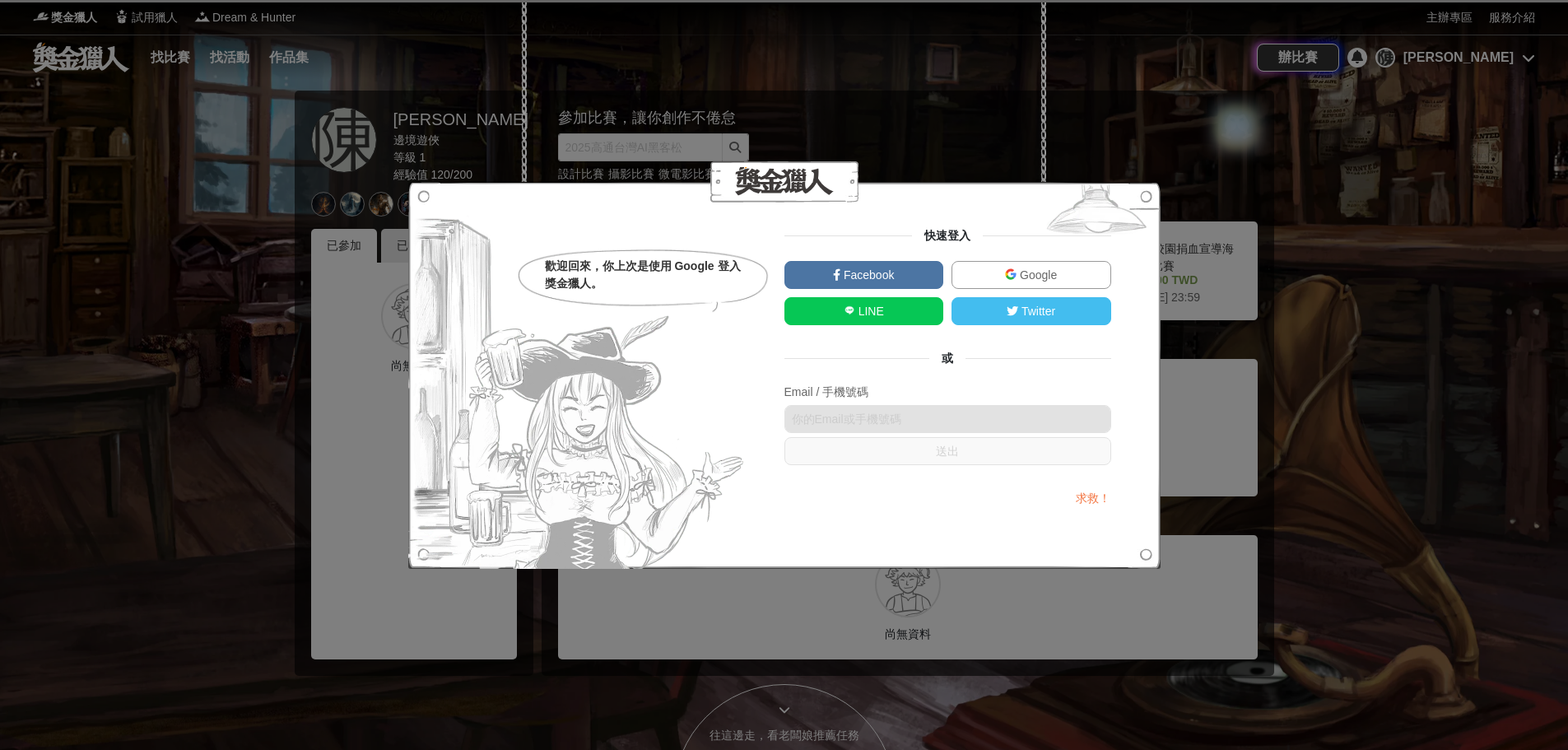
click at [1048, 272] on span "Google" at bounding box center [1037, 275] width 41 height 14
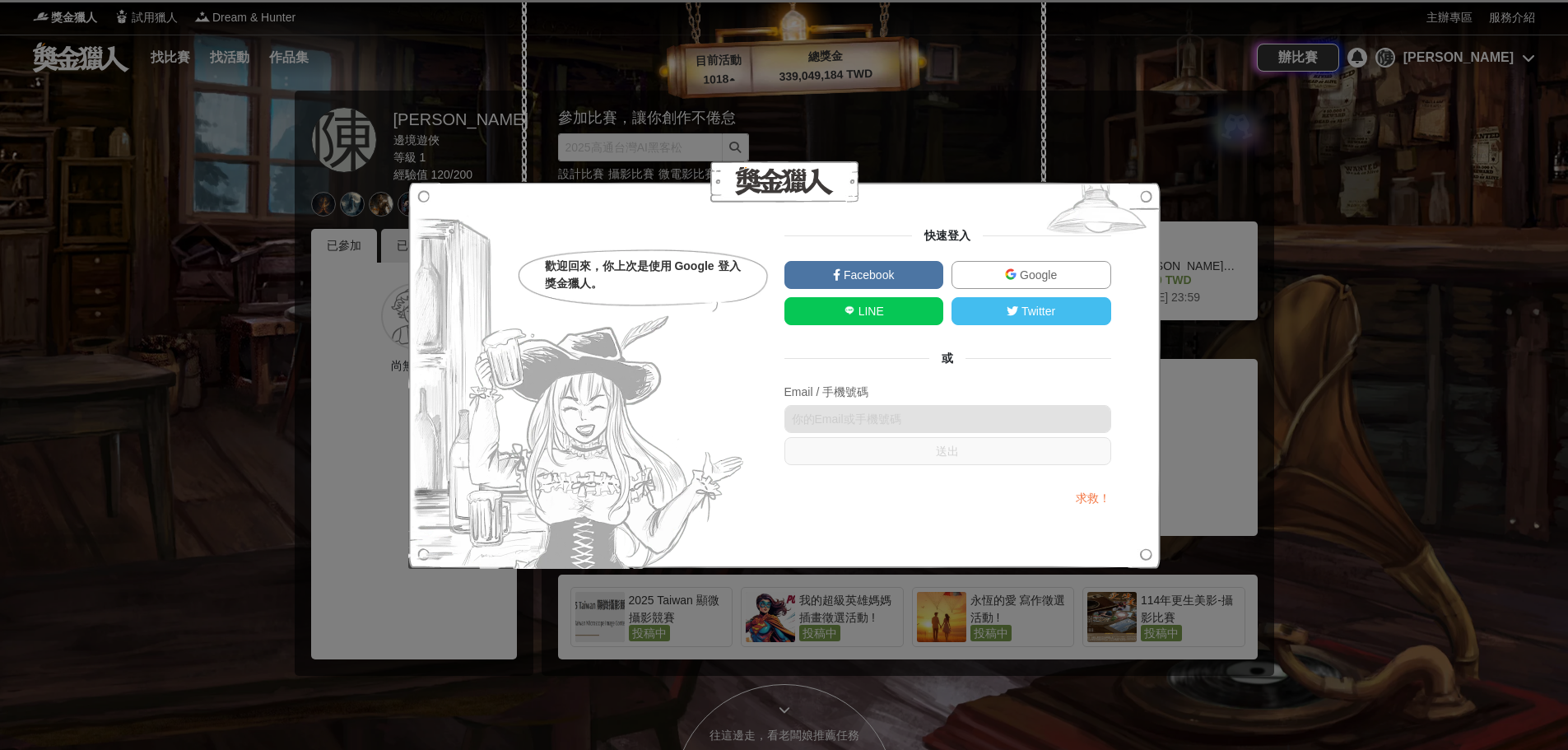
click at [774, 107] on div "歡迎回來，你上次是使用 Google 登入獎金獵人。 快速登入 Facebook Google LINE Twitter 或 Email / 手機號碼 送出 …" at bounding box center [784, 375] width 1568 height 750
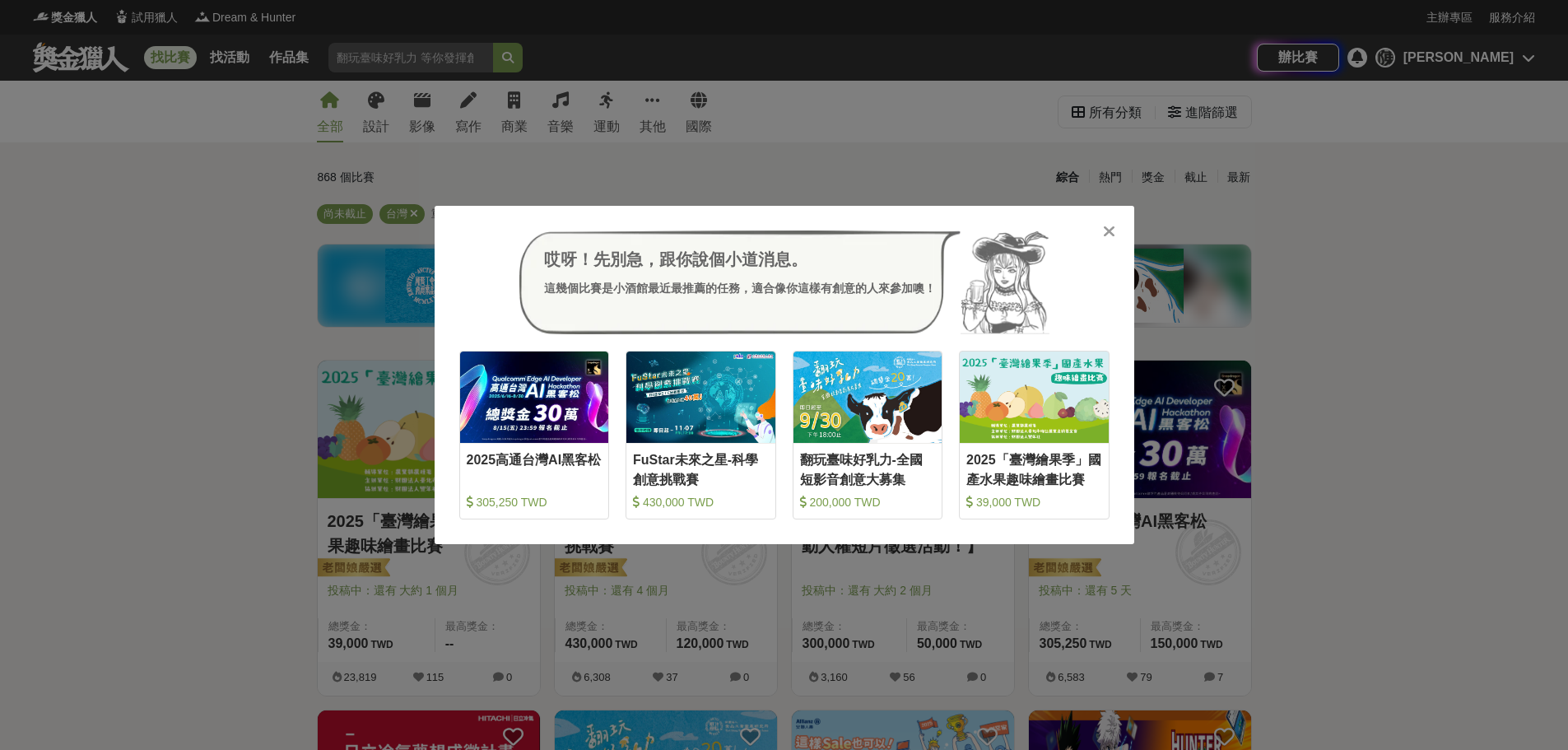
click at [1099, 228] on div "哎呀！先別急，跟你說個小道消息。 這幾個比賽是小酒館最近最推薦的任務，適合像你這樣有創意的人來參加噢！ 收藏 2025高通台灣AI黑客松 305,250 TW…" at bounding box center [784, 375] width 700 height 339
click at [1117, 235] on div "哎呀！先別急，跟你說個小道消息。 這幾個比賽是小酒館最近最推薦的任務，適合像你這樣有創意的人來參加噢！ 收藏 2025高通台灣AI黑客松 305,250 TW…" at bounding box center [784, 375] width 700 height 339
click at [1105, 231] on icon at bounding box center [1109, 231] width 13 height 16
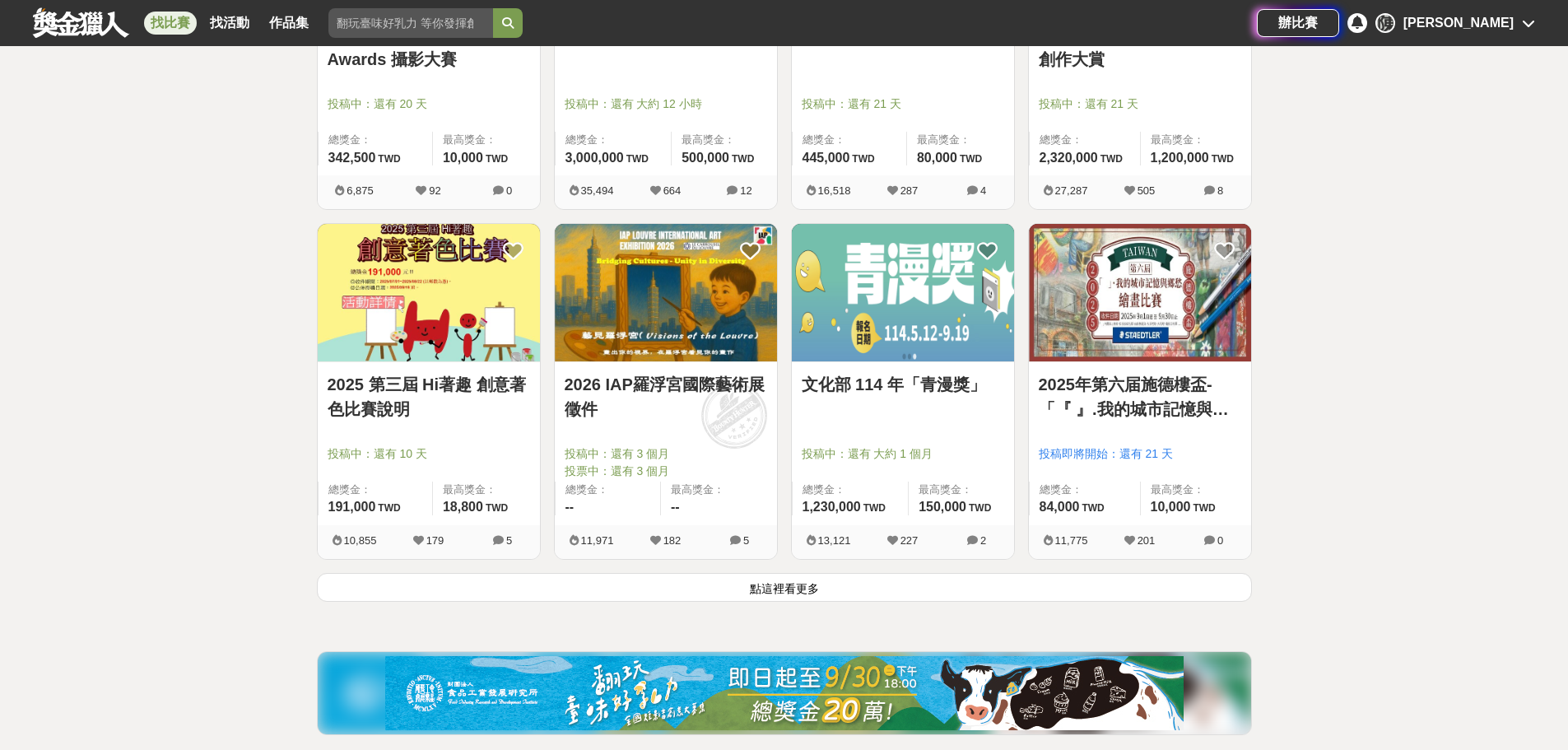
scroll to position [1977, 0]
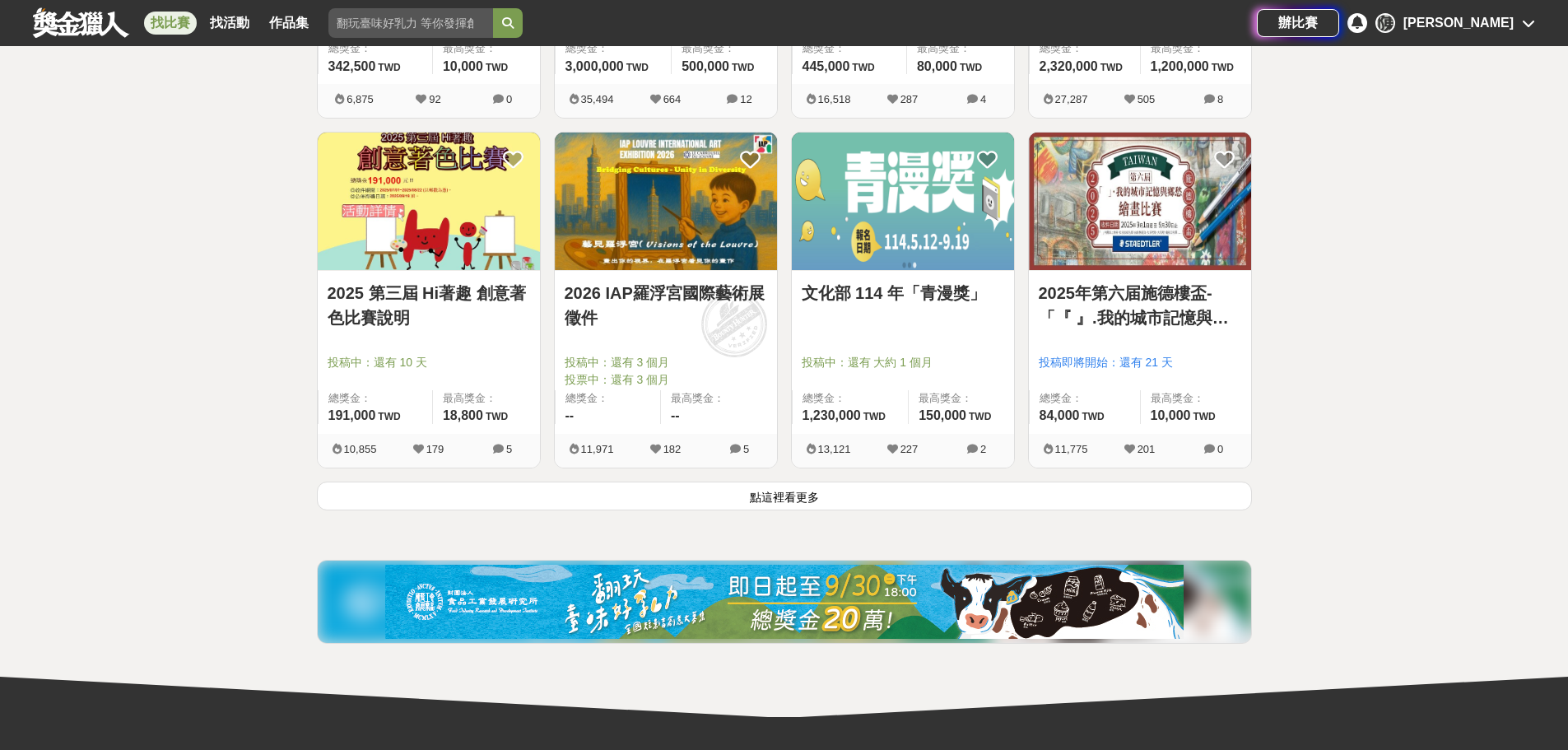
click at [843, 490] on button "點這裡看更多" at bounding box center [784, 496] width 936 height 29
